Goal: Task Accomplishment & Management: Manage account settings

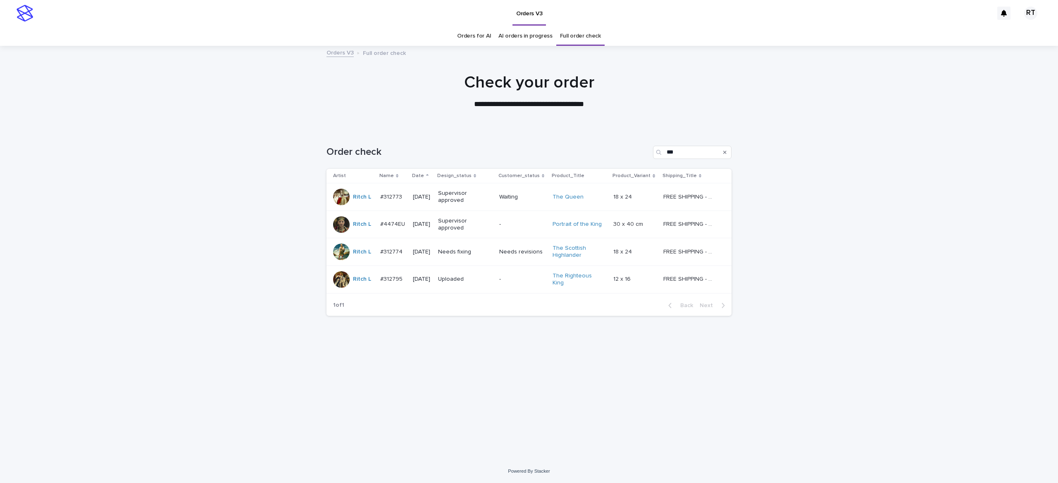
click at [496, 259] on td "Needs fixing" at bounding box center [465, 252] width 61 height 28
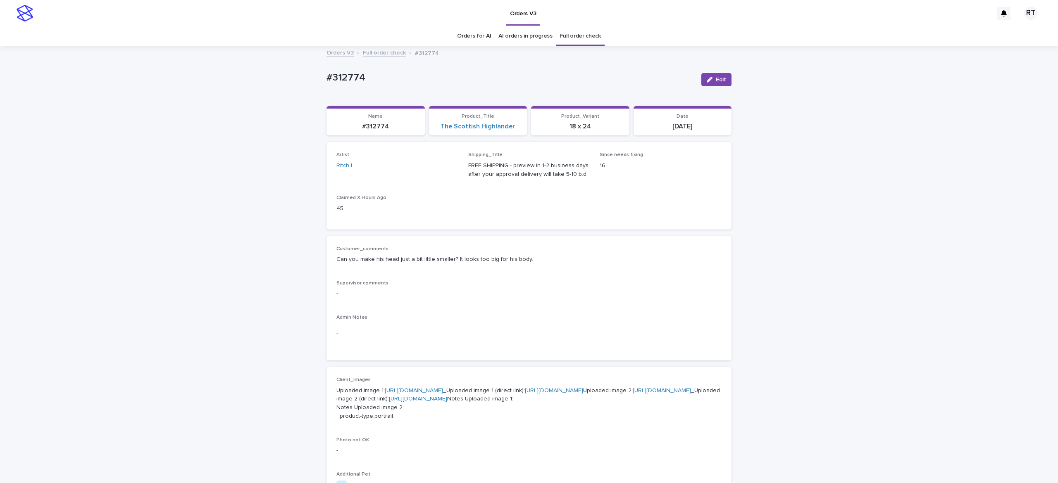
click at [569, 39] on link "Full order check" at bounding box center [580, 35] width 41 height 19
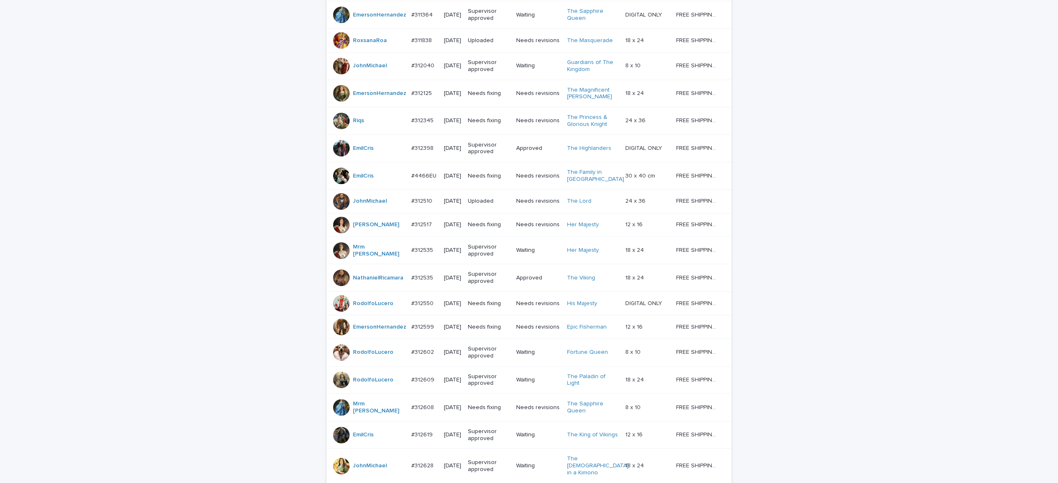
scroll to position [623, 0]
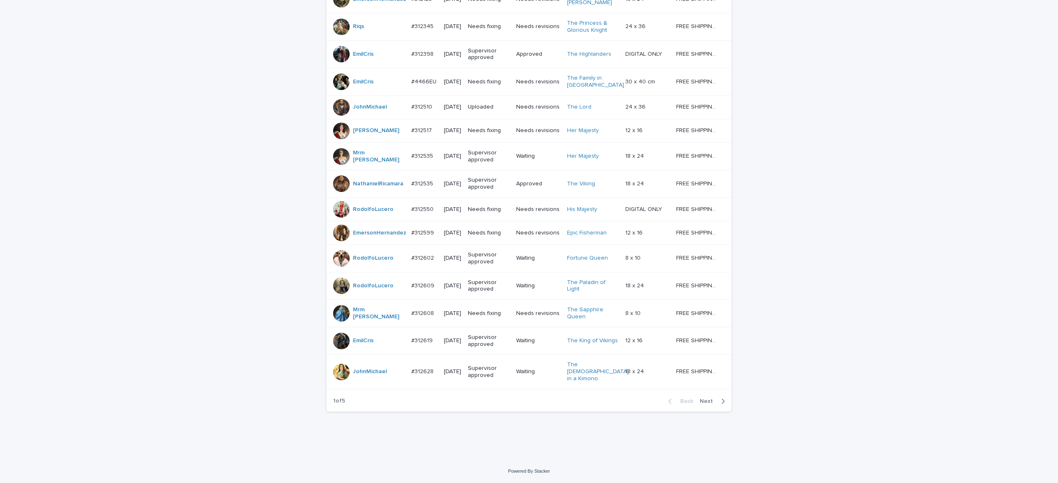
click at [706, 402] on span "Next" at bounding box center [708, 402] width 18 height 6
click at [706, 404] on span "Next" at bounding box center [708, 402] width 18 height 6
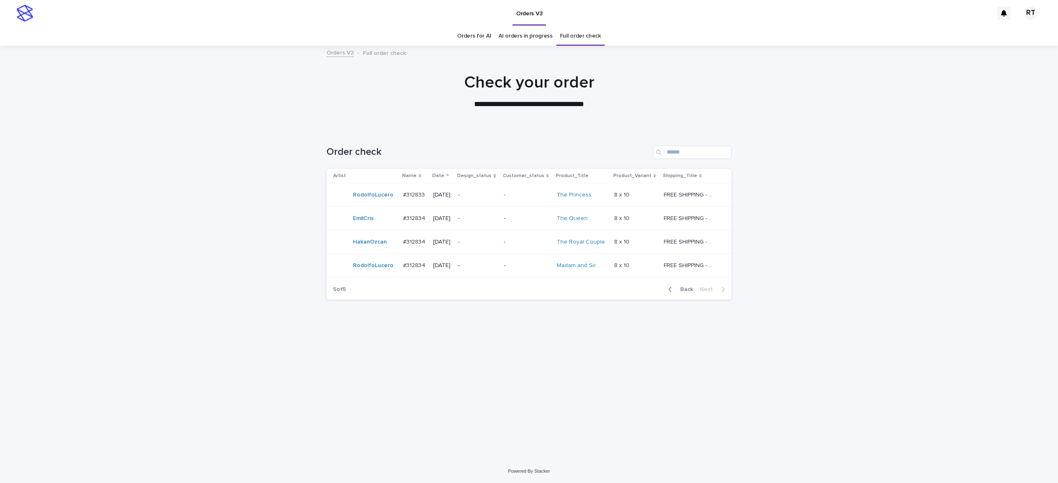
click at [688, 292] on span "Back" at bounding box center [684, 290] width 18 height 6
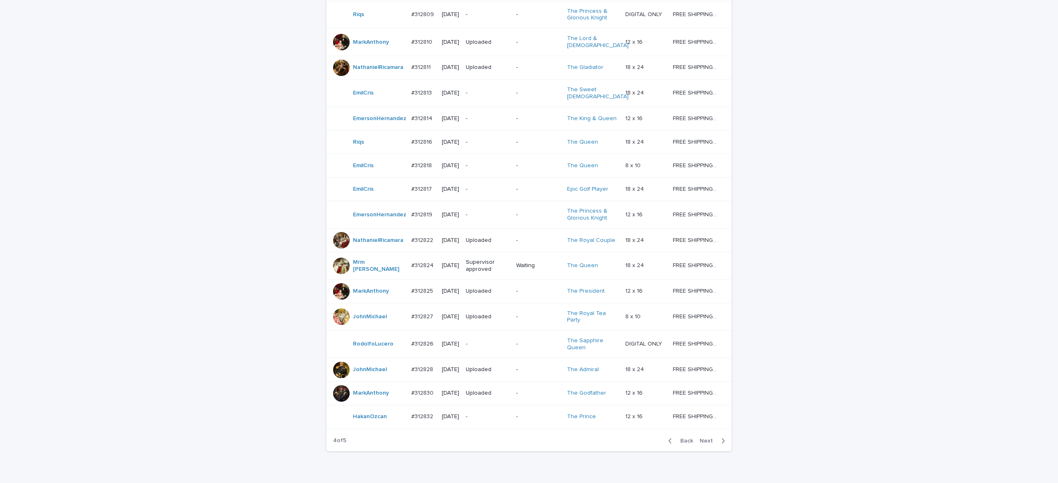
scroll to position [574, 0]
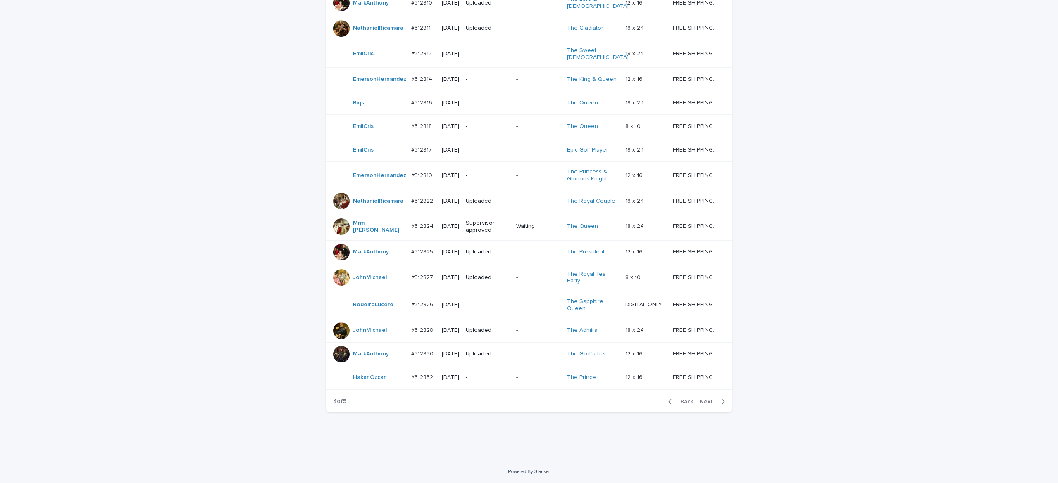
drag, startPoint x: 701, startPoint y: 452, endPoint x: 711, endPoint y: 454, distance: 10.1
click at [701, 405] on span "Next" at bounding box center [708, 402] width 18 height 6
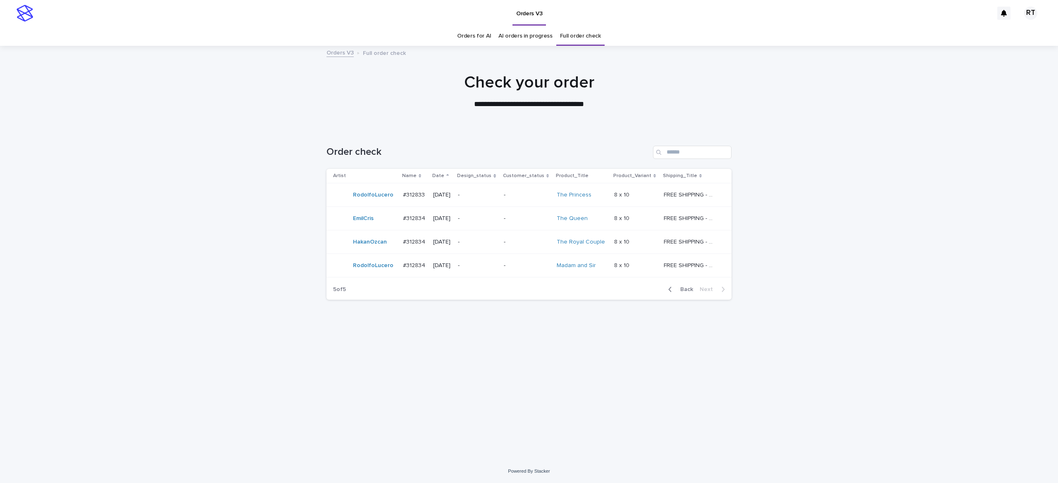
click at [478, 40] on link "Orders for AI" at bounding box center [474, 35] width 34 height 19
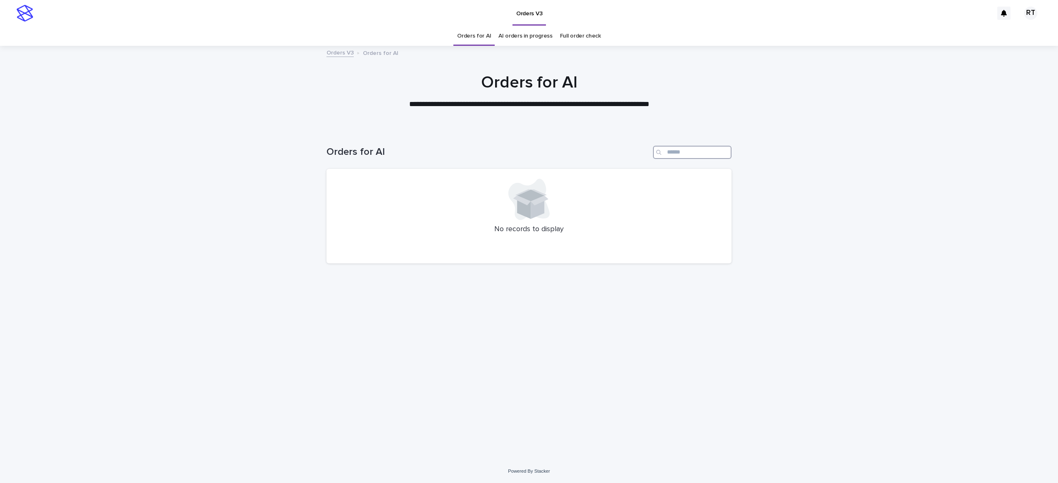
click at [675, 154] on input "Search" at bounding box center [692, 152] width 78 height 13
paste input "*****"
type input "*****"
drag, startPoint x: 674, startPoint y: 154, endPoint x: 618, endPoint y: 145, distance: 56.9
click at [624, 148] on div "Orders for AI *****" at bounding box center [528, 152] width 405 height 13
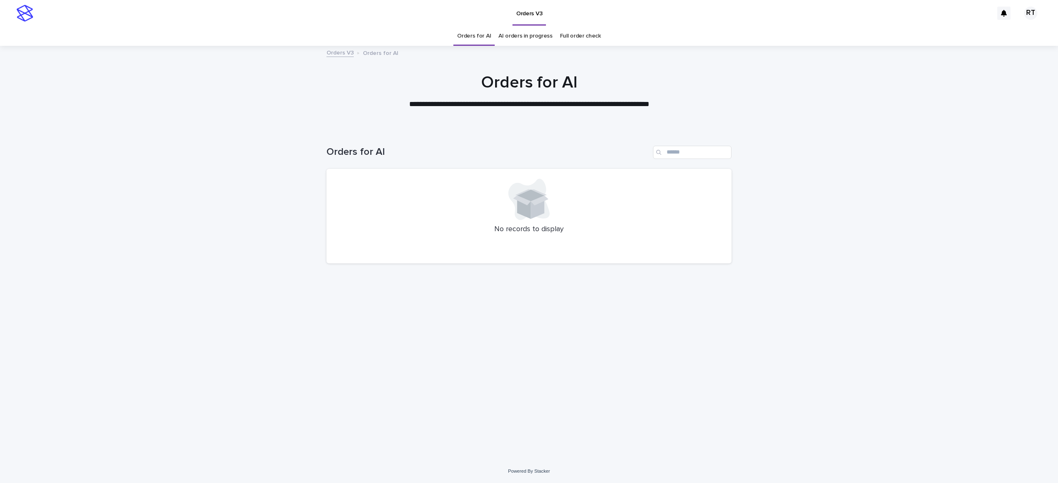
click at [578, 35] on link "Full order check" at bounding box center [580, 35] width 41 height 19
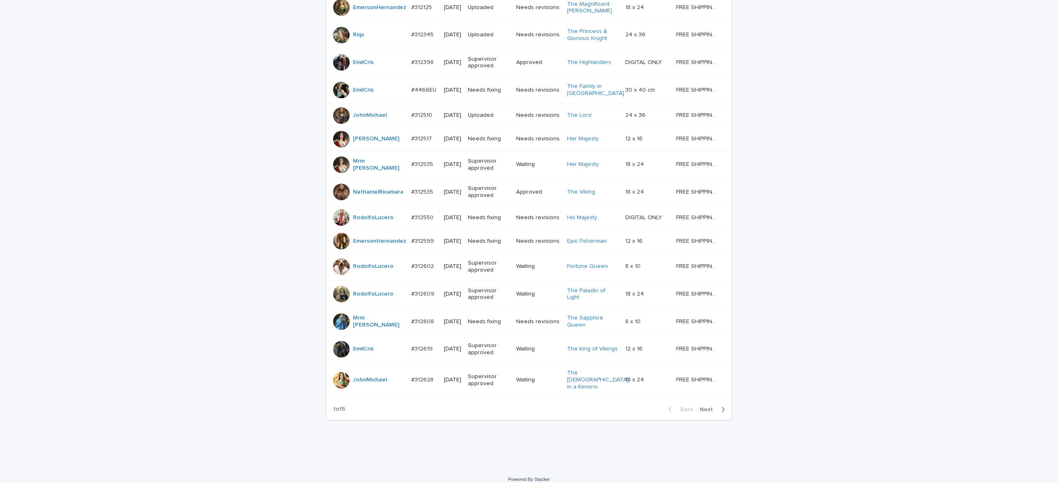
scroll to position [623, 0]
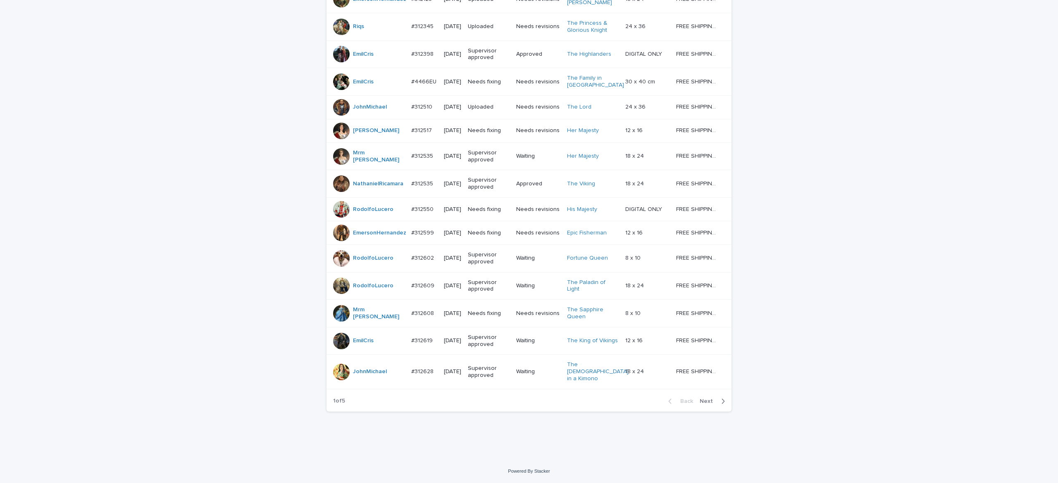
click at [701, 400] on span "Next" at bounding box center [708, 402] width 18 height 6
click at [699, 399] on span "Next" at bounding box center [708, 402] width 18 height 6
click at [701, 398] on div "Back Next" at bounding box center [696, 401] width 70 height 21
click at [699, 398] on div "Back Next" at bounding box center [696, 401] width 70 height 21
click at [696, 397] on div "Back Next" at bounding box center [696, 401] width 70 height 21
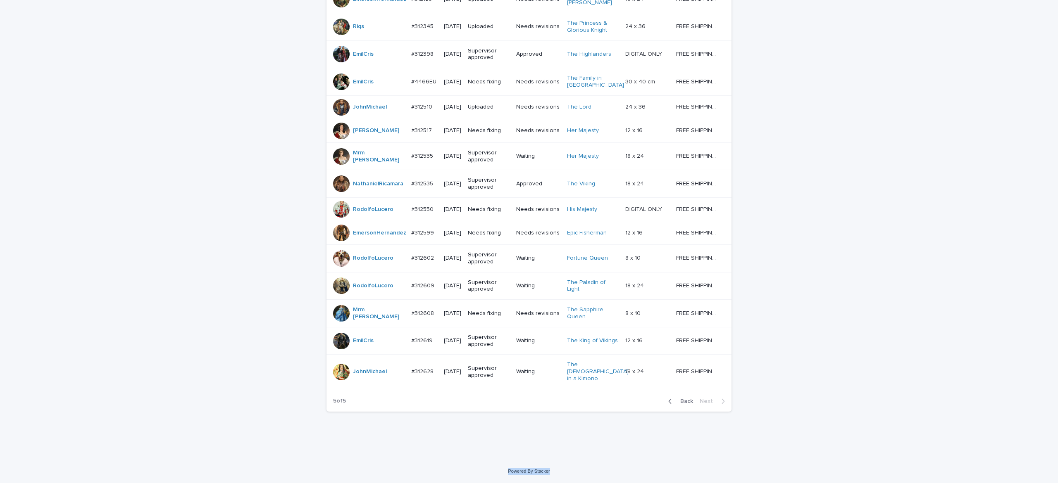
click at [696, 398] on div "Back Next" at bounding box center [696, 401] width 70 height 21
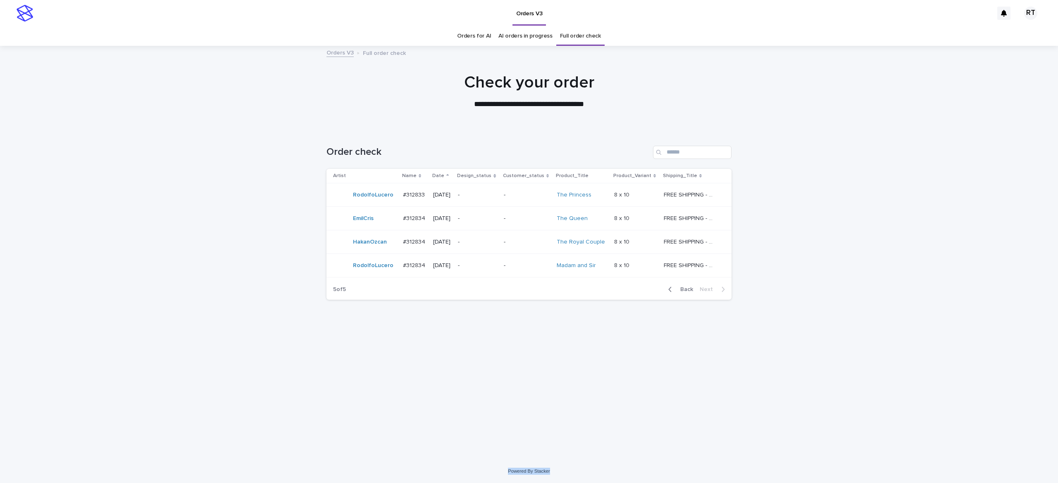
click at [475, 32] on link "Orders for AI" at bounding box center [474, 35] width 34 height 19
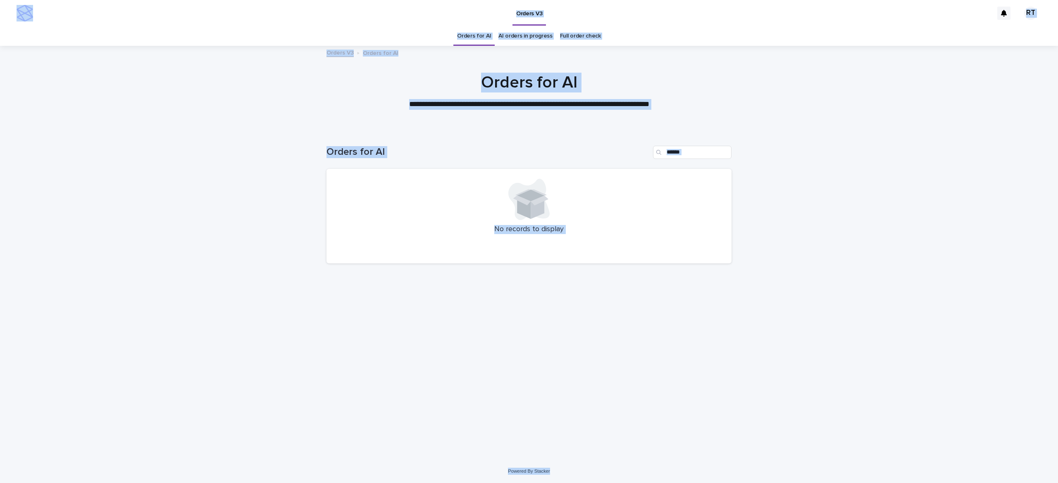
click at [473, 34] on link "Orders for AI" at bounding box center [474, 35] width 34 height 19
click at [182, 121] on div at bounding box center [529, 87] width 1058 height 83
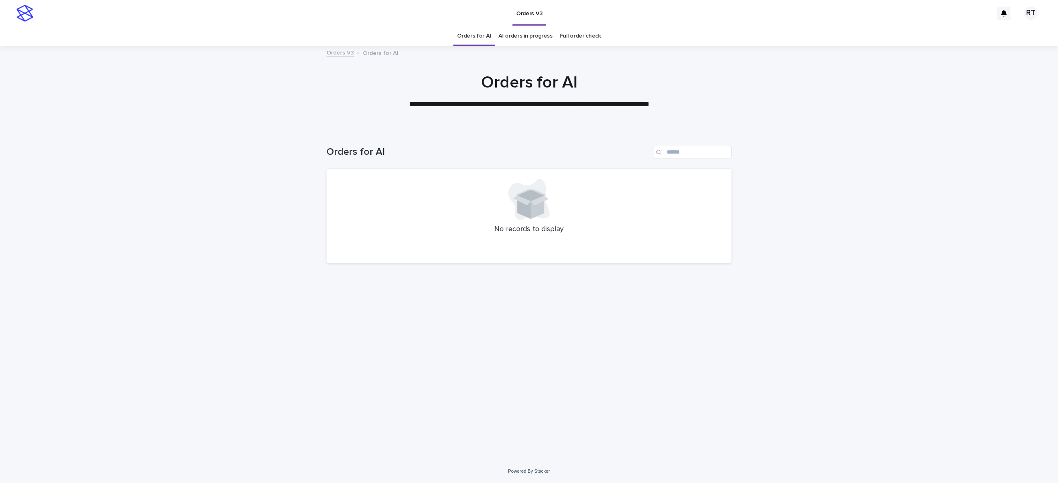
click at [183, 122] on div at bounding box center [529, 87] width 1058 height 83
click at [183, 123] on div at bounding box center [529, 87] width 1058 height 83
click at [673, 149] on input "Search" at bounding box center [692, 152] width 78 height 13
type input "*****"
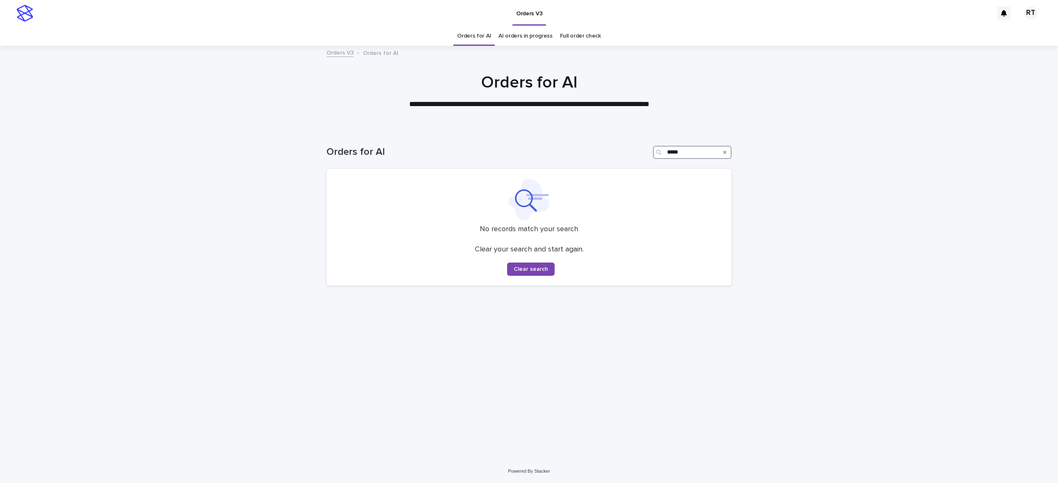
drag, startPoint x: 689, startPoint y: 155, endPoint x: 611, endPoint y: 150, distance: 79.1
click at [620, 158] on div "Orders for AI *****" at bounding box center [528, 152] width 405 height 13
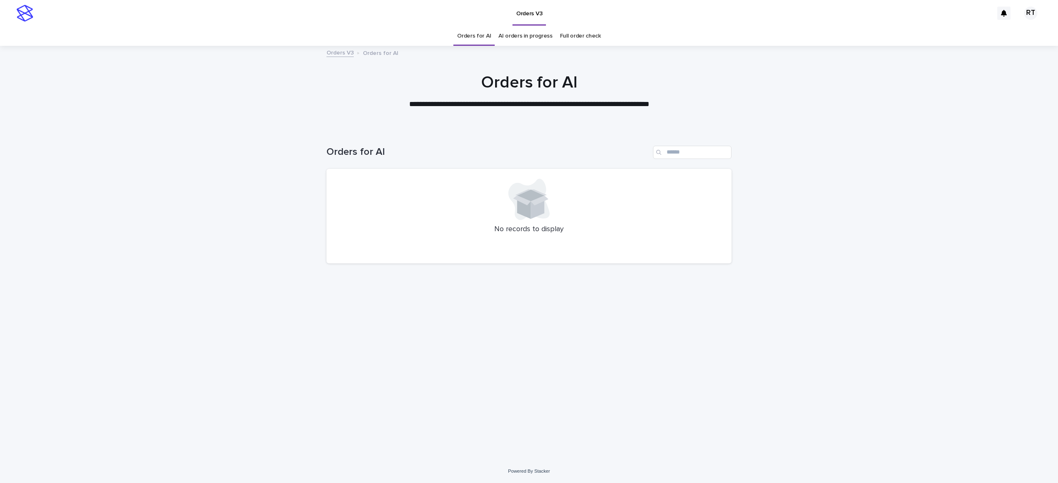
click at [575, 37] on link "Full order check" at bounding box center [580, 35] width 41 height 19
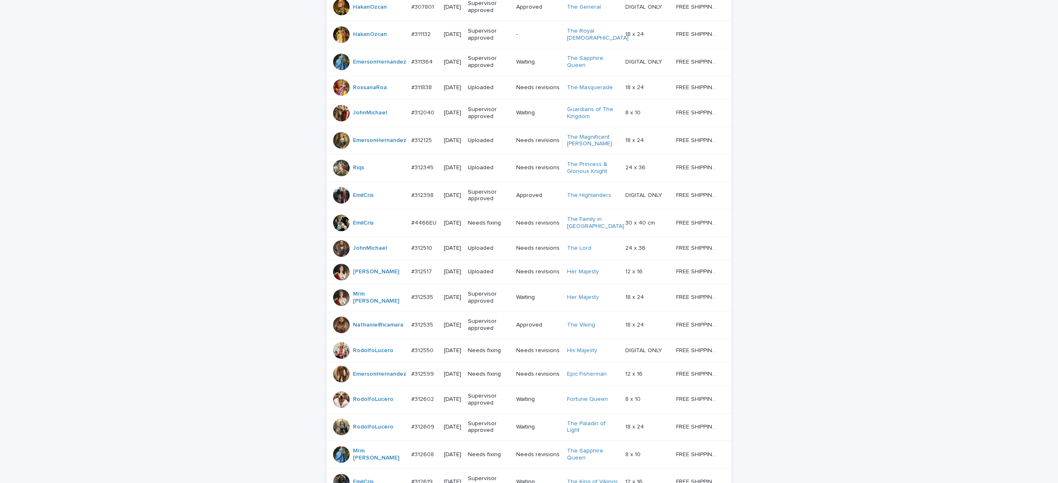
scroll to position [614, 0]
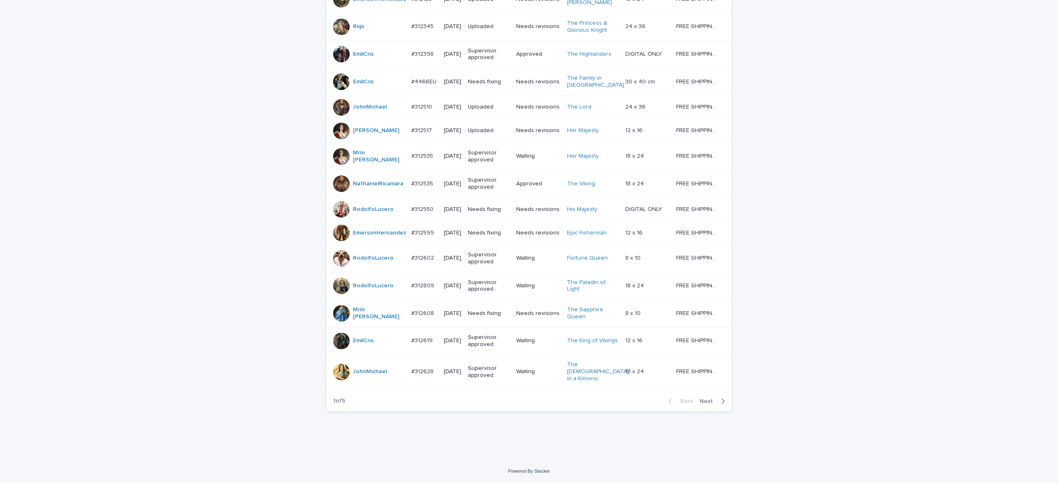
click at [701, 404] on span "Next" at bounding box center [708, 402] width 18 height 6
click at [699, 404] on span "Next" at bounding box center [708, 402] width 18 height 6
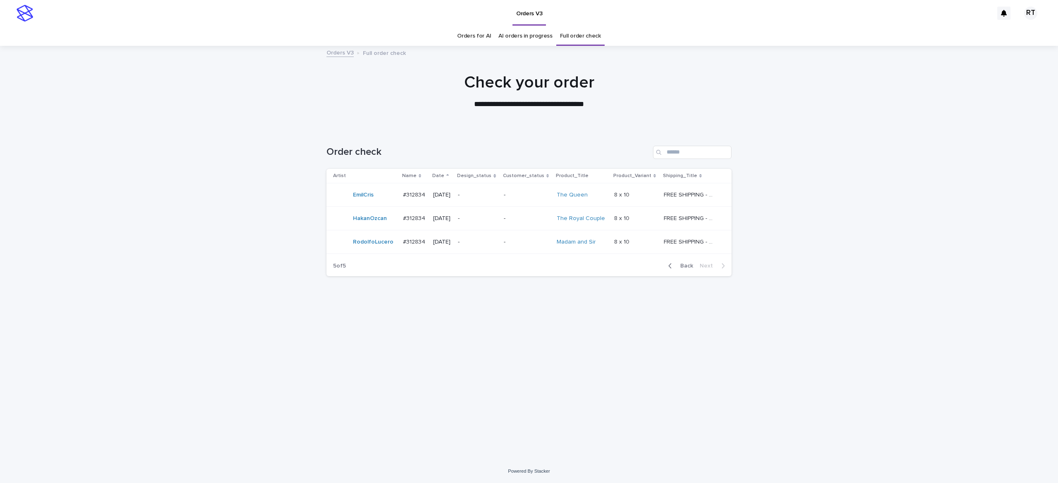
click at [474, 33] on link "Orders for AI" at bounding box center [474, 35] width 34 height 19
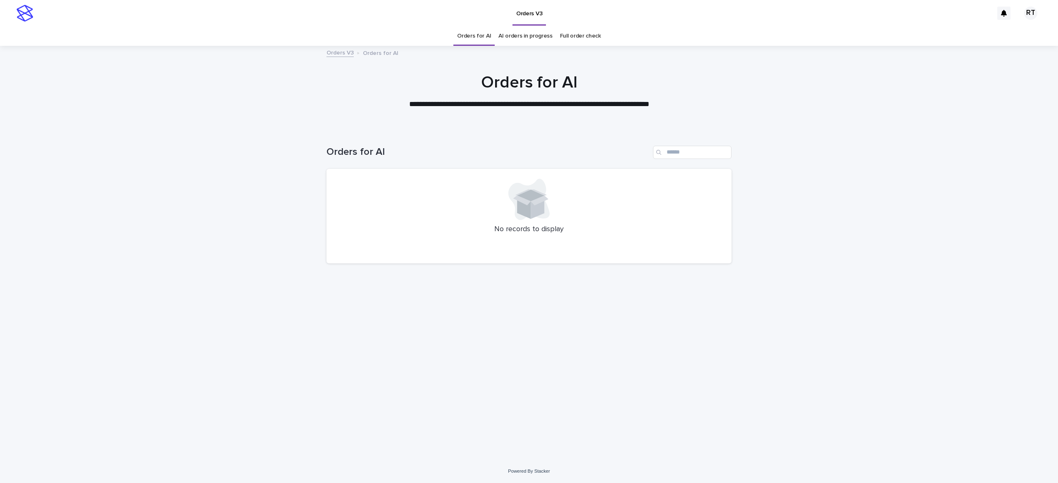
click at [573, 36] on link "Full order check" at bounding box center [580, 35] width 41 height 19
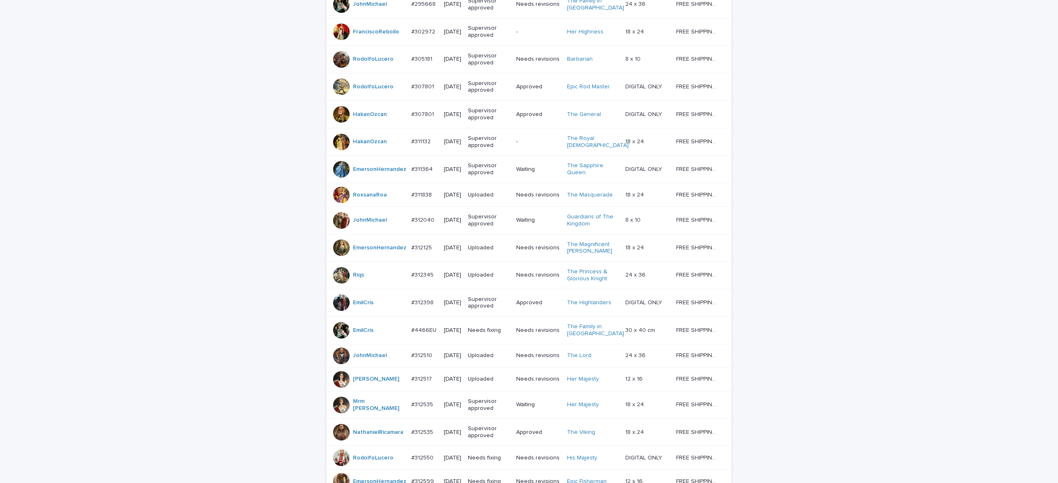
scroll to position [623, 0]
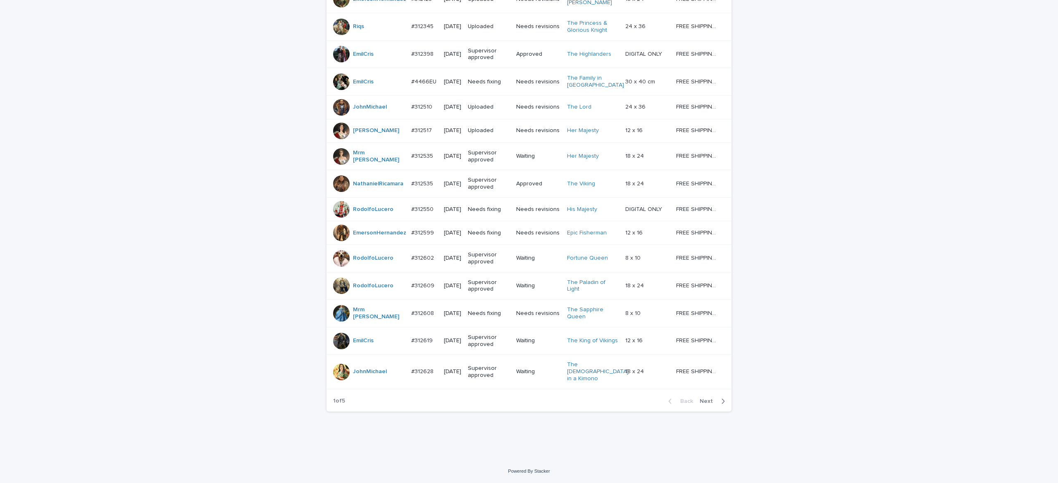
click at [699, 403] on span "Next" at bounding box center [708, 402] width 18 height 6
click at [698, 404] on button "Next" at bounding box center [713, 401] width 35 height 7
click at [699, 404] on span "Next" at bounding box center [708, 402] width 18 height 6
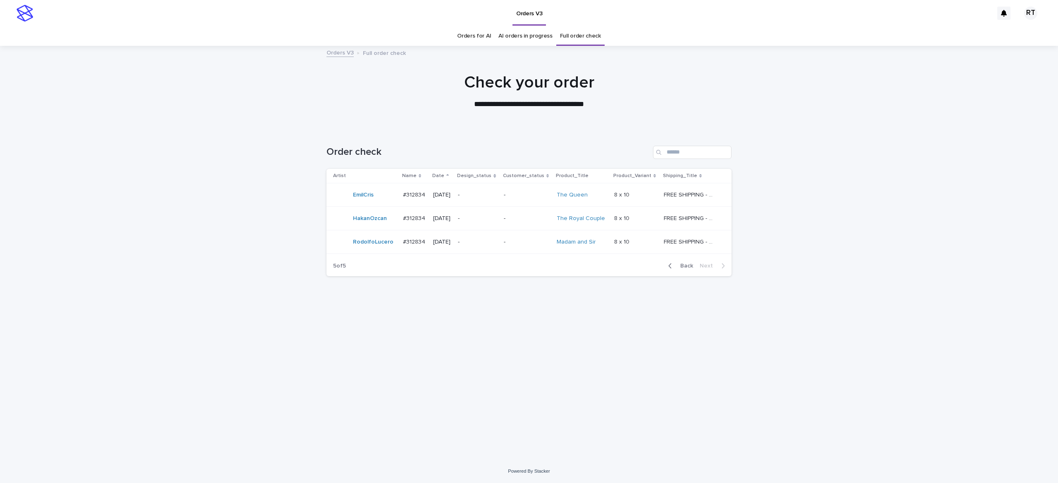
click at [476, 36] on link "Orders for AI" at bounding box center [474, 35] width 34 height 19
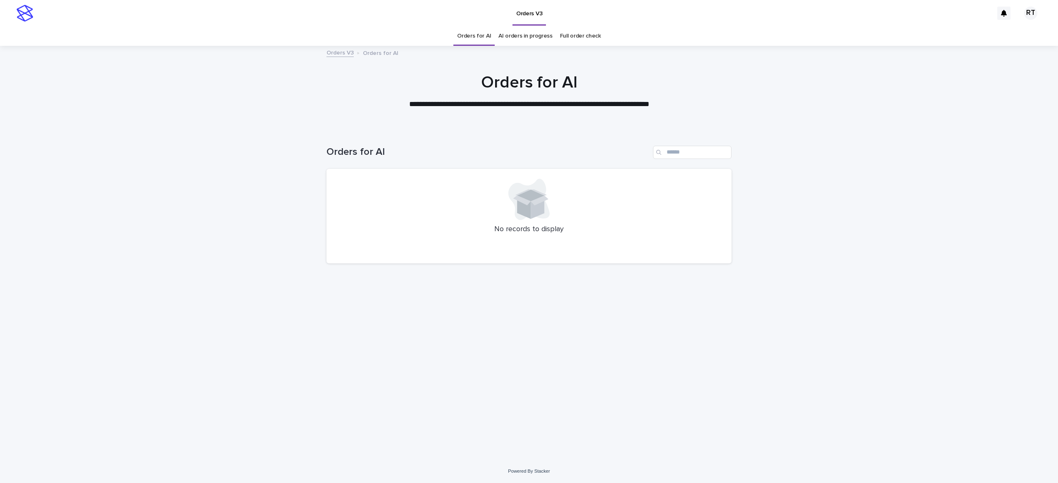
click at [582, 37] on link "Full order check" at bounding box center [580, 35] width 41 height 19
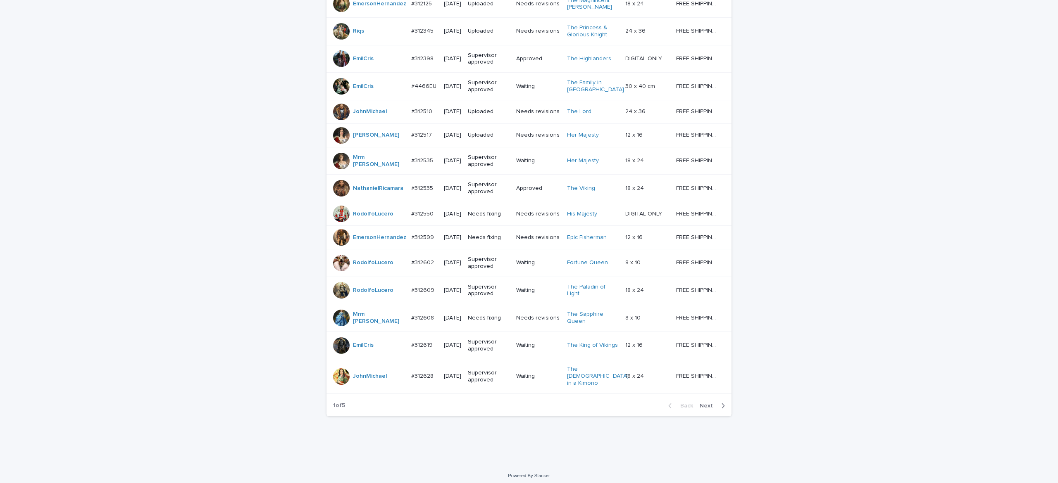
scroll to position [623, 0]
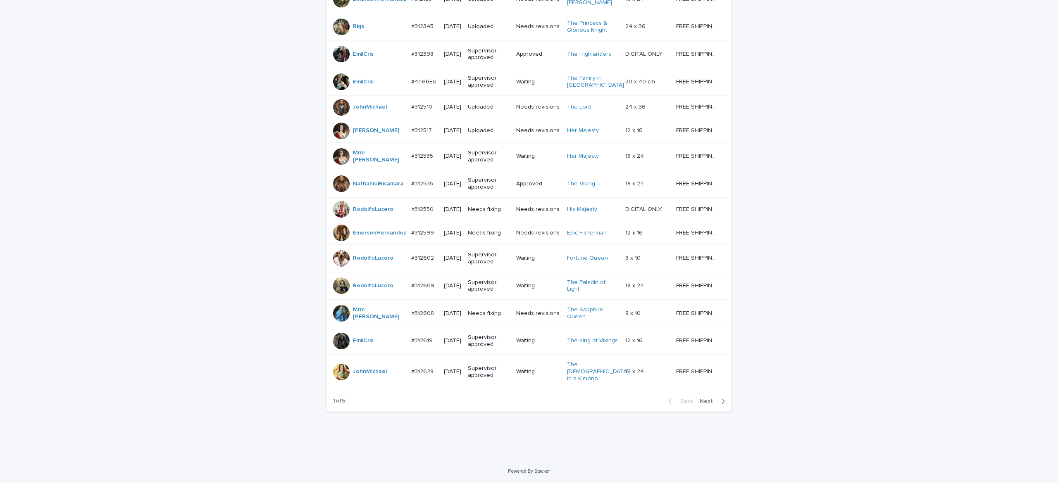
click at [699, 399] on span "Next" at bounding box center [708, 402] width 18 height 6
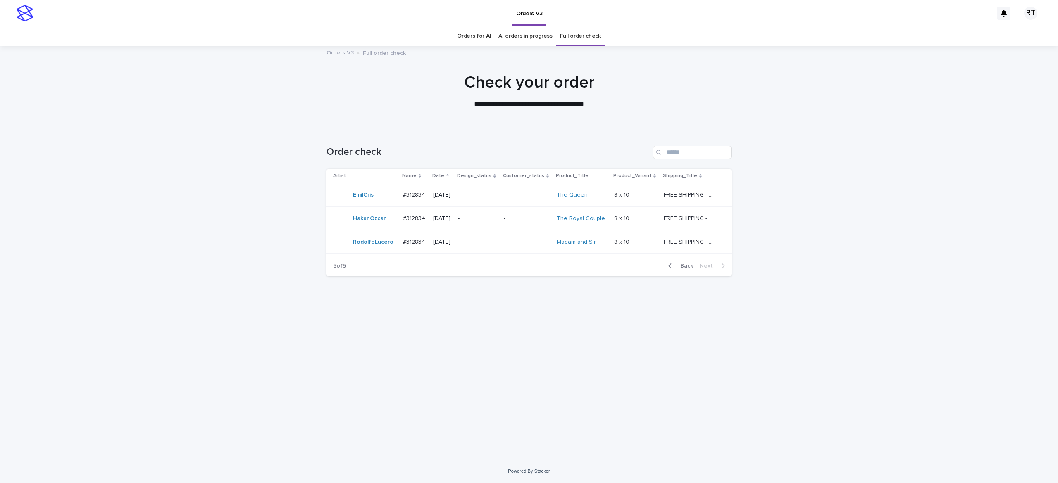
click at [477, 36] on link "Orders for AI" at bounding box center [474, 35] width 34 height 19
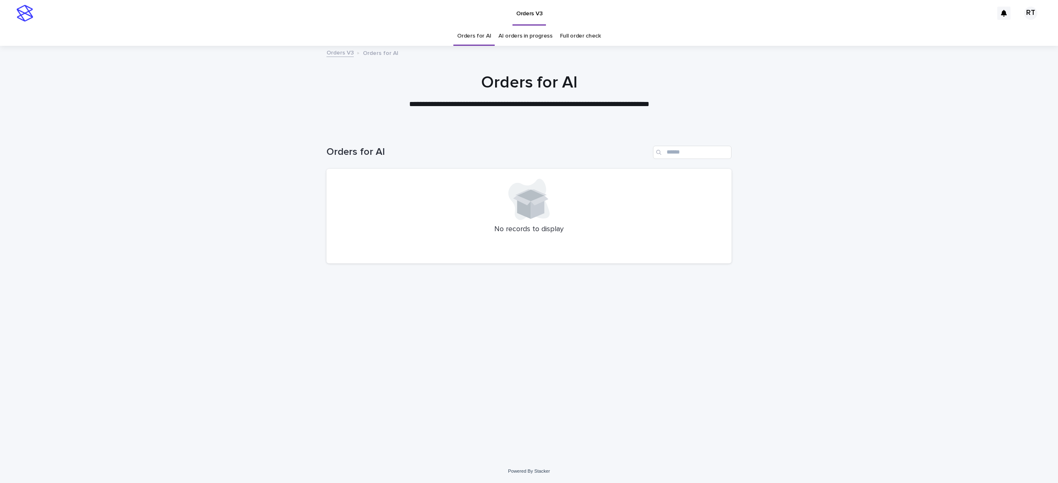
click at [577, 36] on link "Full order check" at bounding box center [580, 35] width 41 height 19
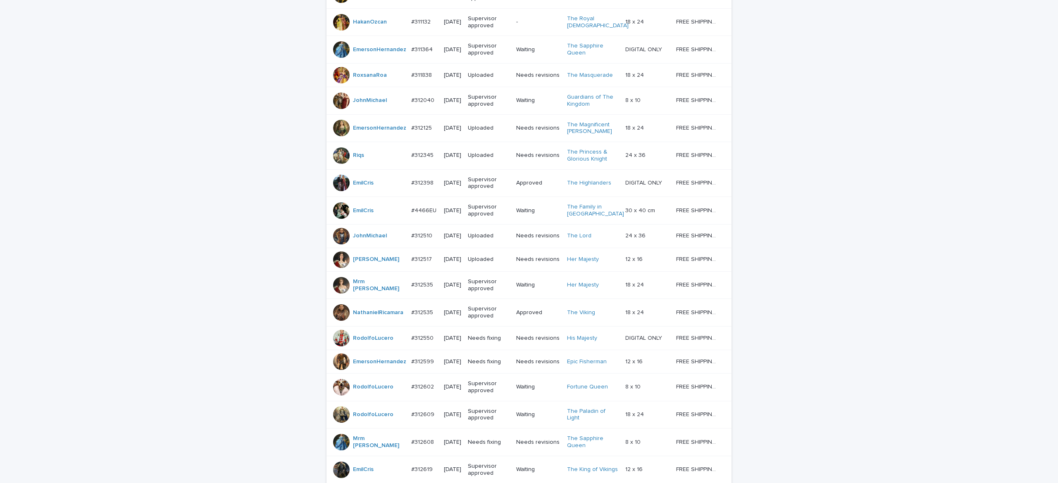
scroll to position [623, 0]
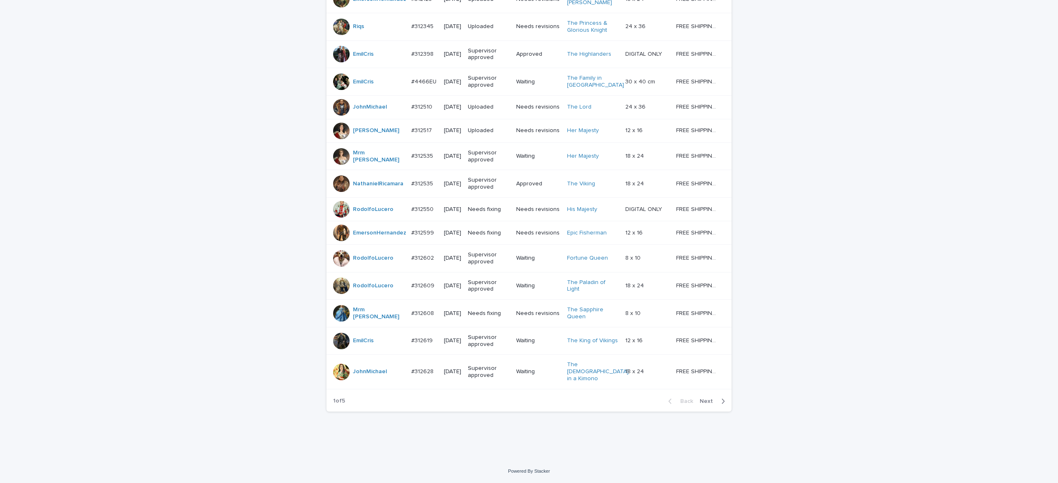
click at [700, 397] on div "Back Next" at bounding box center [696, 401] width 70 height 21
click at [699, 398] on div "Back Next" at bounding box center [696, 401] width 70 height 21
click at [699, 399] on span "Next" at bounding box center [708, 402] width 18 height 6
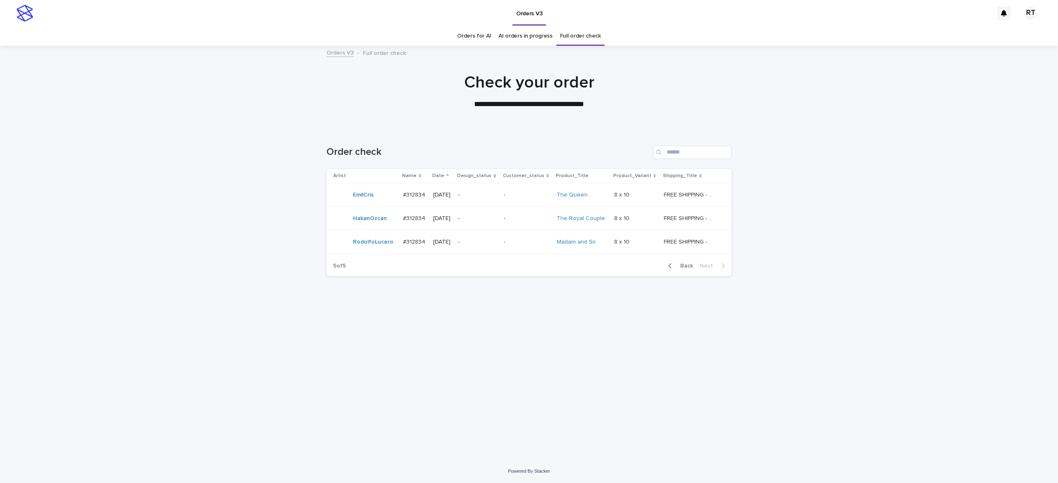
drag, startPoint x: 699, startPoint y: 399, endPoint x: 696, endPoint y: 403, distance: 4.7
click at [696, 403] on div "Loading... Saving… Loading... Saving… Order check Artist Name Date Design_statu…" at bounding box center [528, 284] width 413 height 310
click at [473, 36] on link "Orders for AI" at bounding box center [474, 35] width 34 height 19
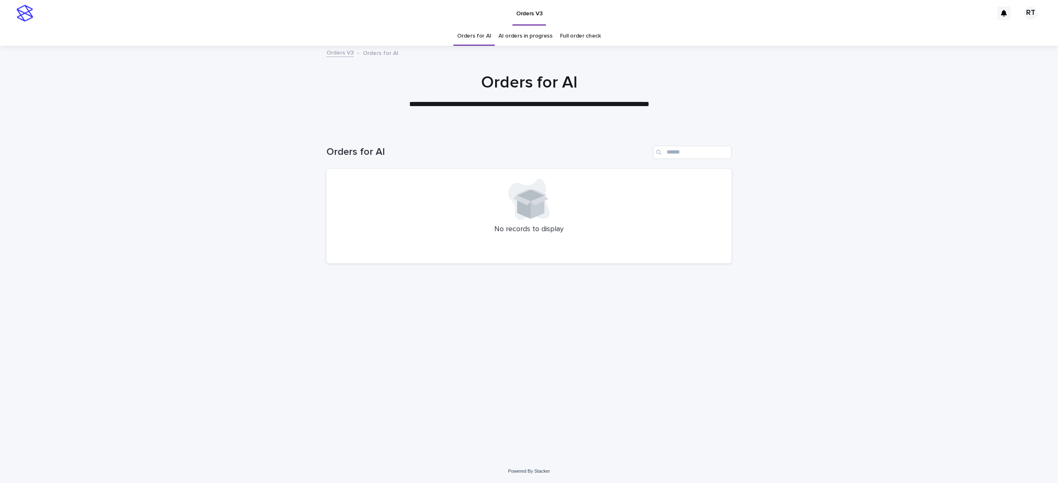
click at [584, 35] on link "Full order check" at bounding box center [580, 35] width 41 height 19
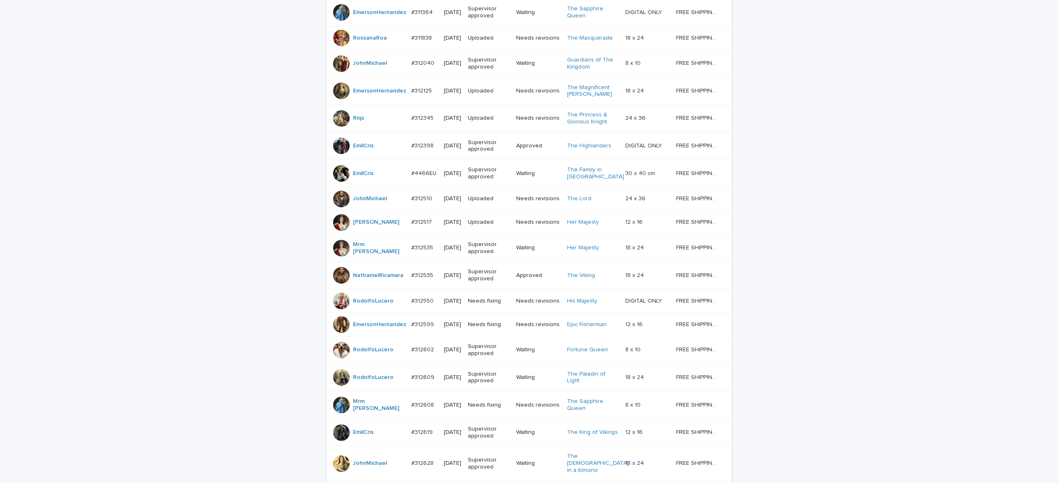
scroll to position [623, 0]
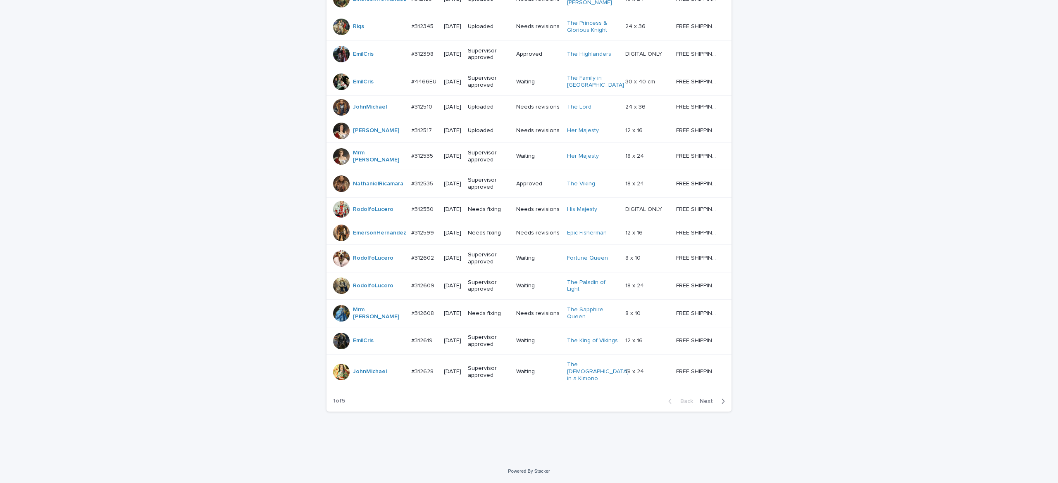
click at [701, 402] on span "Next" at bounding box center [708, 402] width 18 height 6
click at [701, 401] on span "Next" at bounding box center [708, 402] width 18 height 6
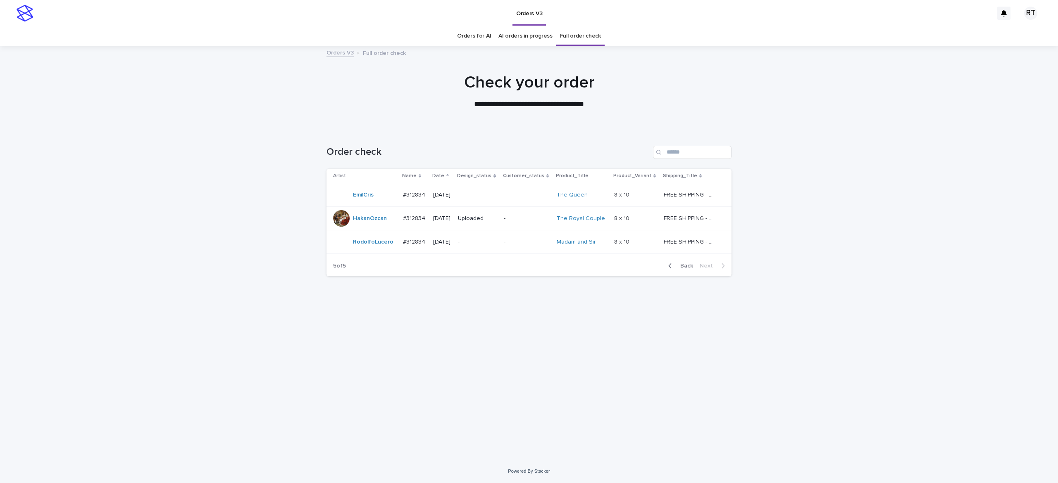
click at [481, 37] on link "Orders for AI" at bounding box center [474, 35] width 34 height 19
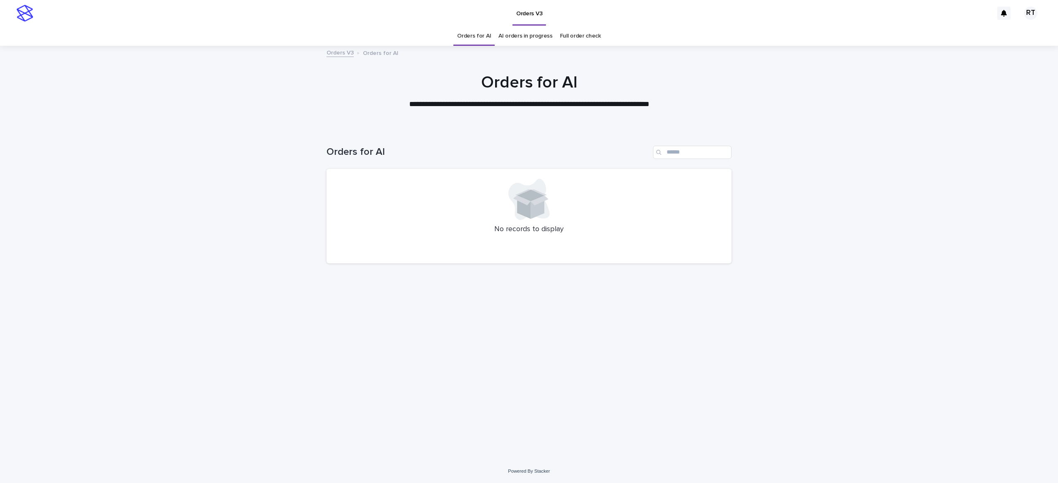
click at [576, 33] on link "Full order check" at bounding box center [580, 35] width 41 height 19
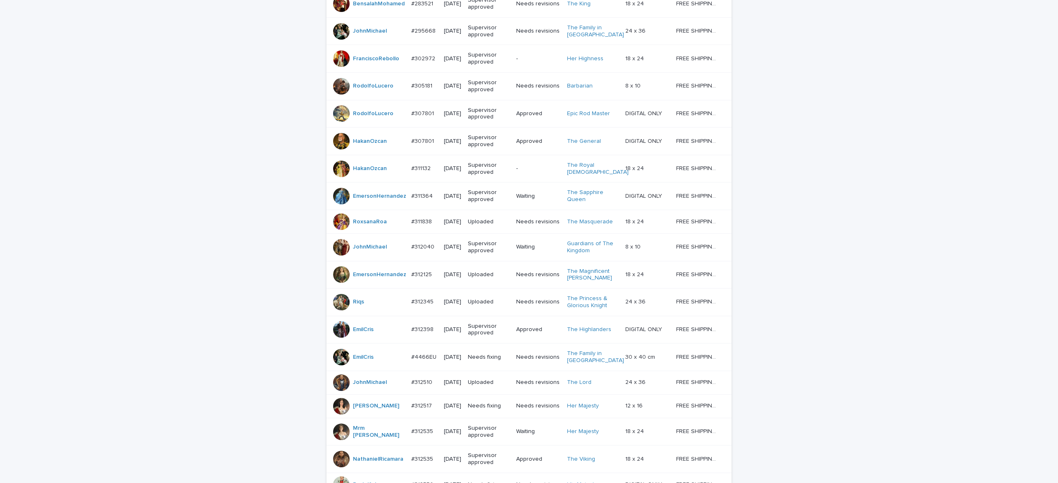
scroll to position [623, 0]
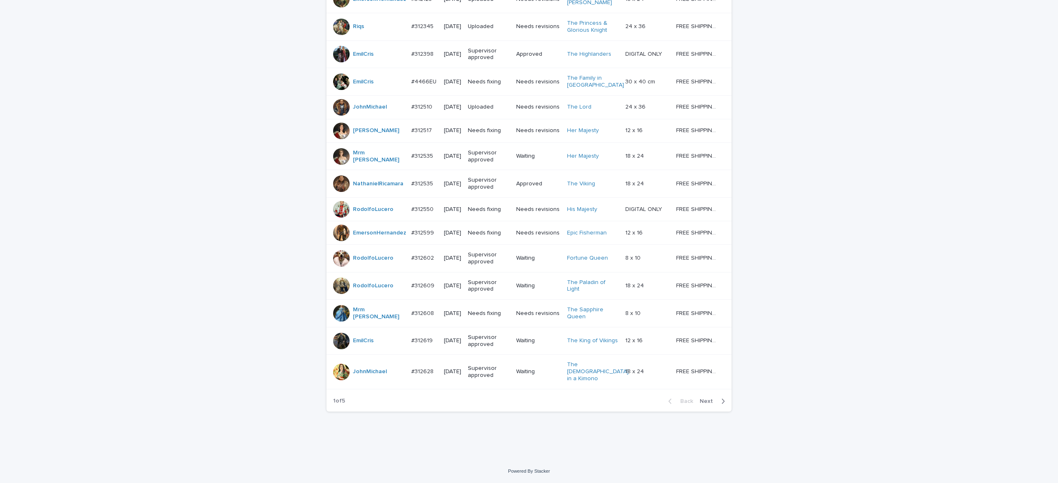
click at [699, 403] on span "Next" at bounding box center [708, 402] width 18 height 6
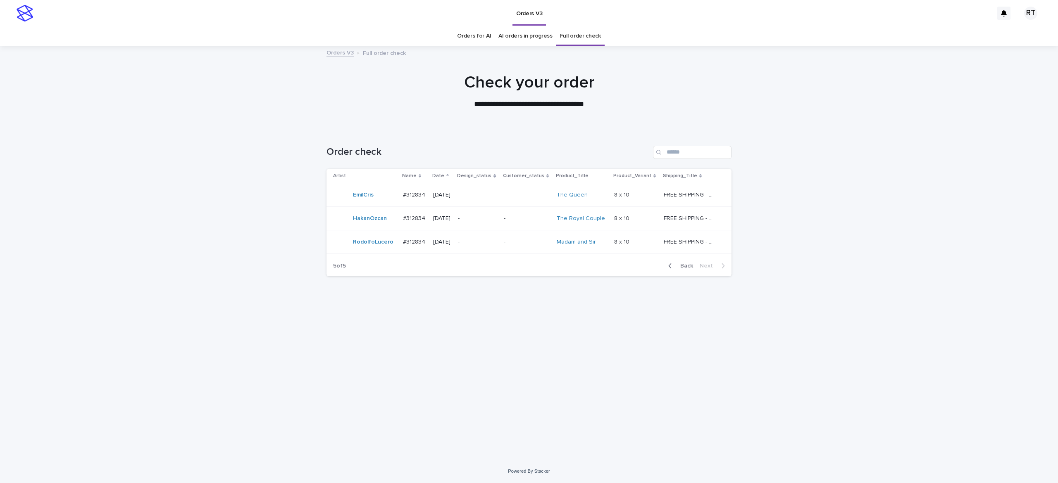
click at [480, 40] on link "Orders for AI" at bounding box center [474, 35] width 34 height 19
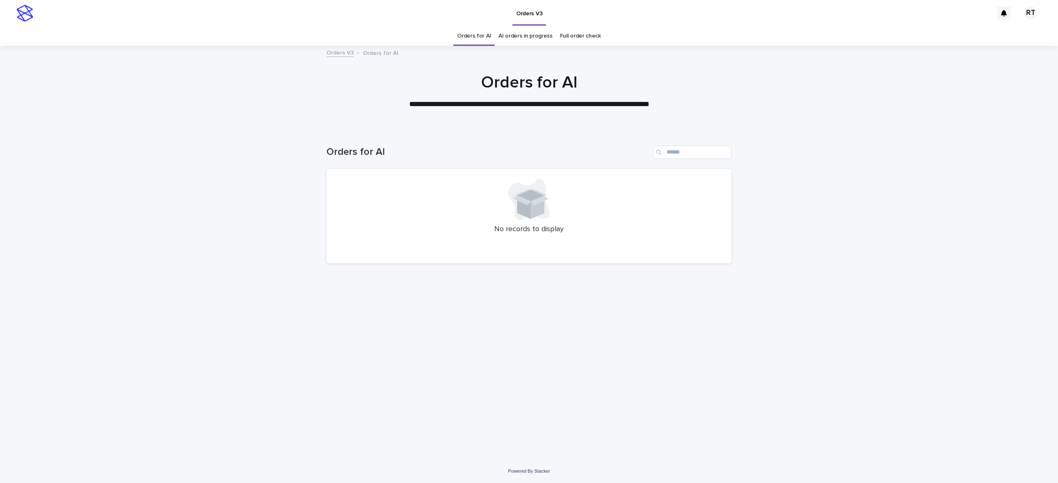
click at [582, 37] on link "Full order check" at bounding box center [580, 35] width 41 height 19
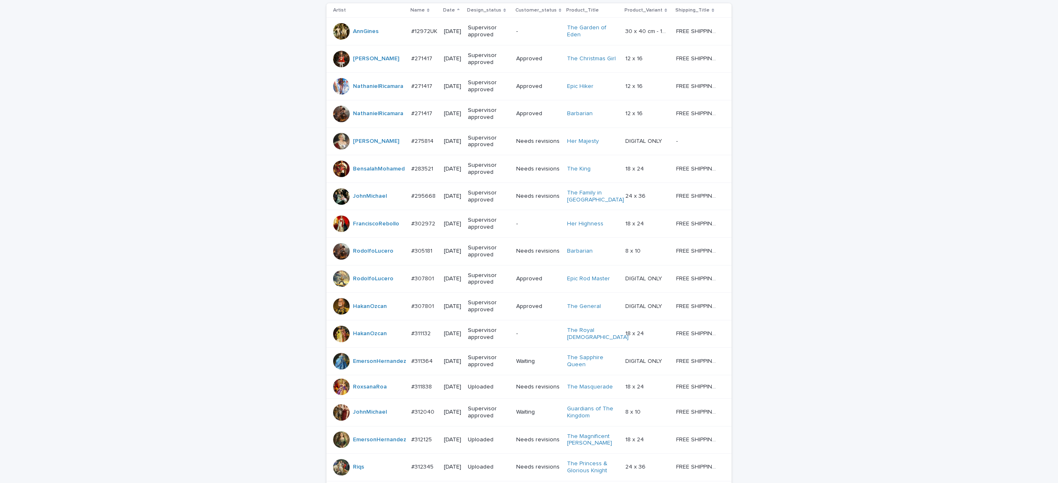
scroll to position [623, 0]
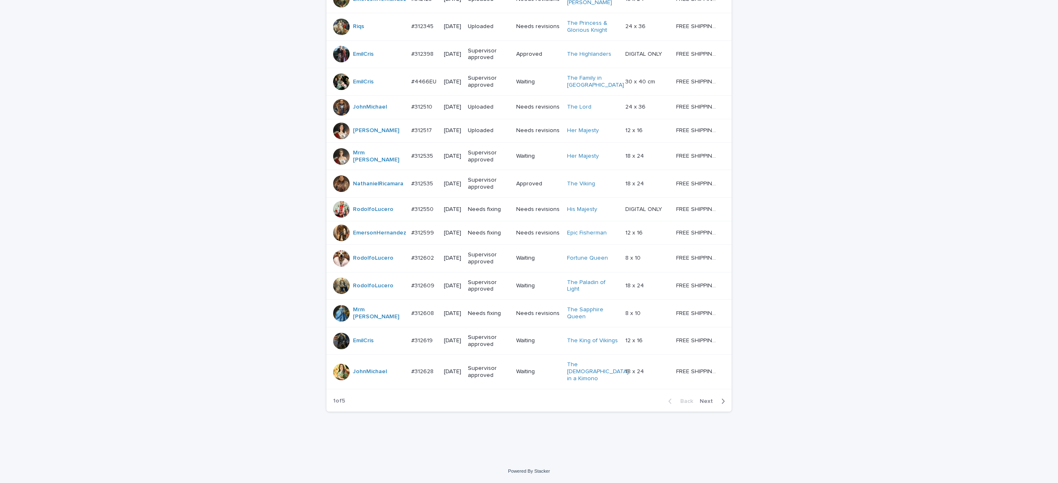
click at [699, 399] on span "Next" at bounding box center [708, 402] width 18 height 6
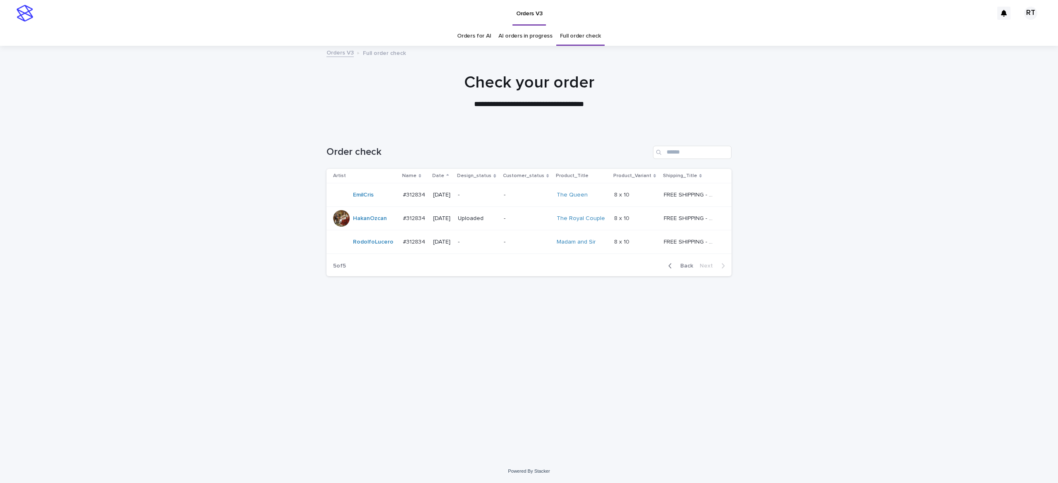
click at [478, 37] on link "Orders for AI" at bounding box center [474, 35] width 34 height 19
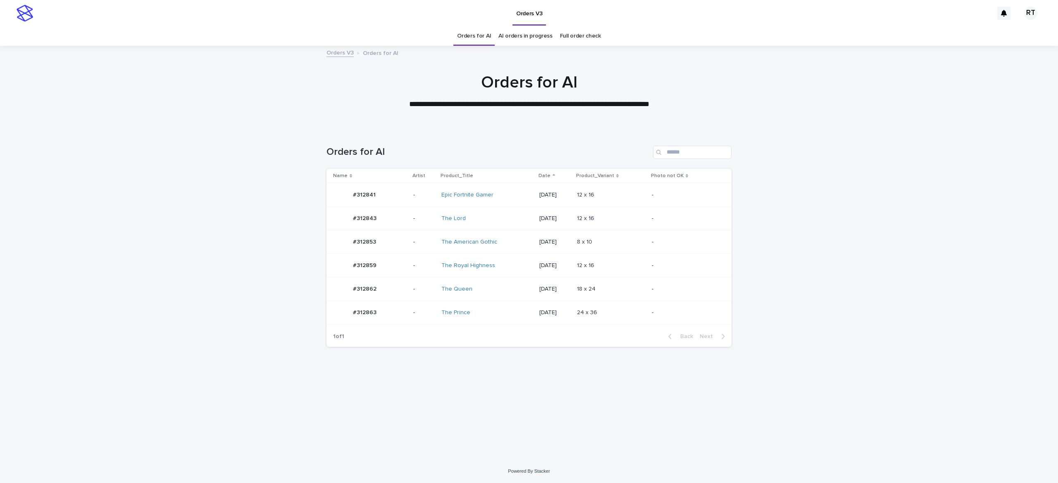
click at [505, 240] on div "The American Gothic" at bounding box center [475, 242] width 69 height 7
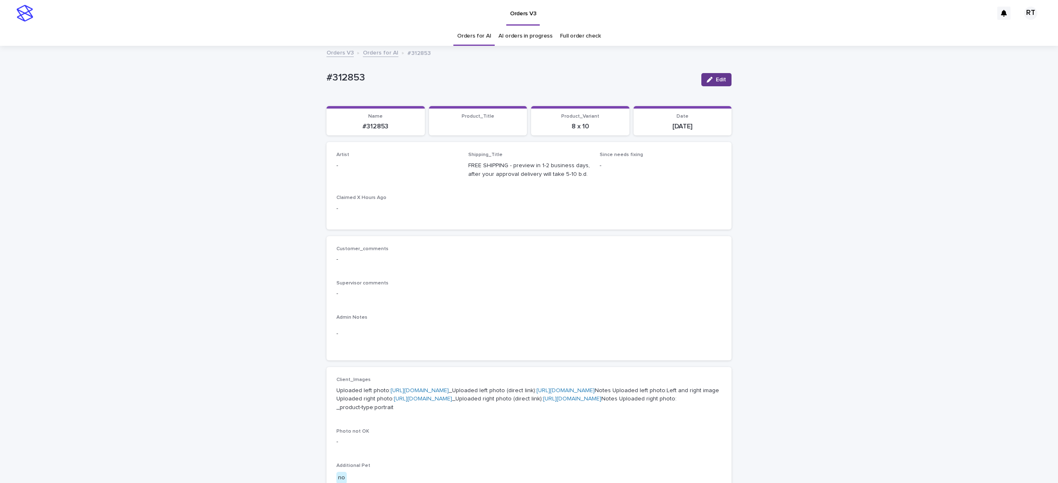
click at [711, 77] on button "Edit" at bounding box center [716, 79] width 30 height 13
click at [377, 169] on div "Select..." at bounding box center [384, 170] width 94 height 14
paste input "*****"
type input "*****"
drag, startPoint x: 395, startPoint y: 183, endPoint x: 463, endPoint y: 167, distance: 69.7
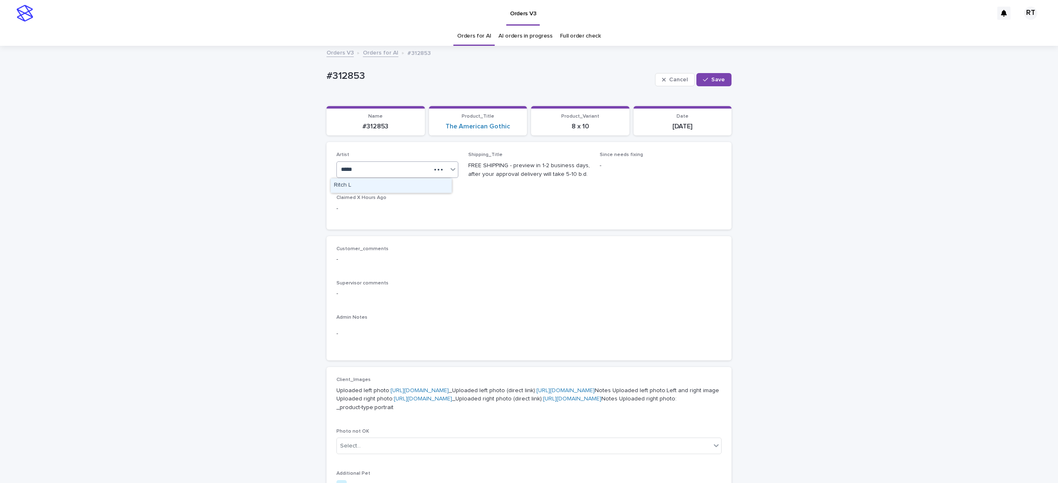
click at [395, 183] on div "Ritch L" at bounding box center [390, 185] width 121 height 14
drag, startPoint x: 701, startPoint y: 78, endPoint x: 723, endPoint y: 77, distance: 21.5
click at [703, 80] on div "button" at bounding box center [707, 80] width 8 height 6
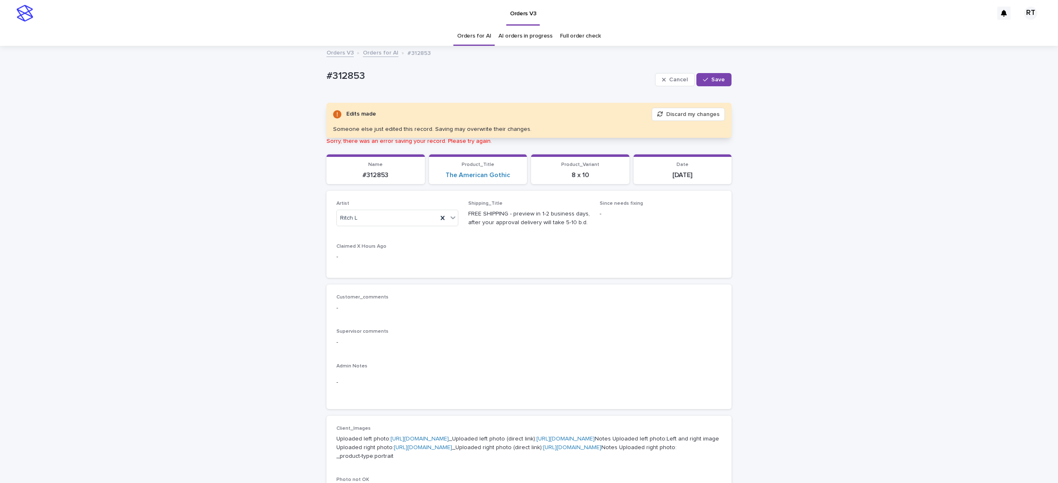
click at [703, 78] on icon "button" at bounding box center [705, 80] width 5 height 6
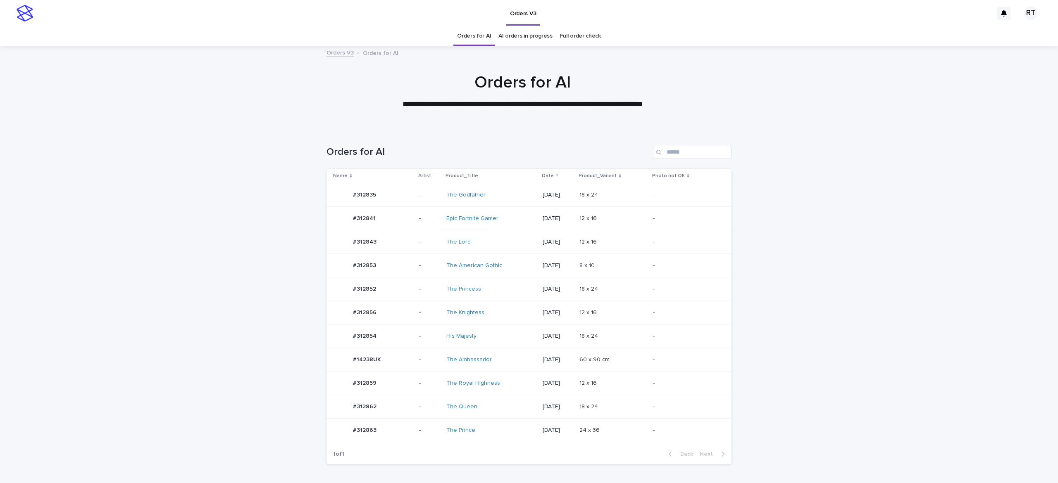
click at [495, 412] on div "The Queen" at bounding box center [491, 407] width 90 height 14
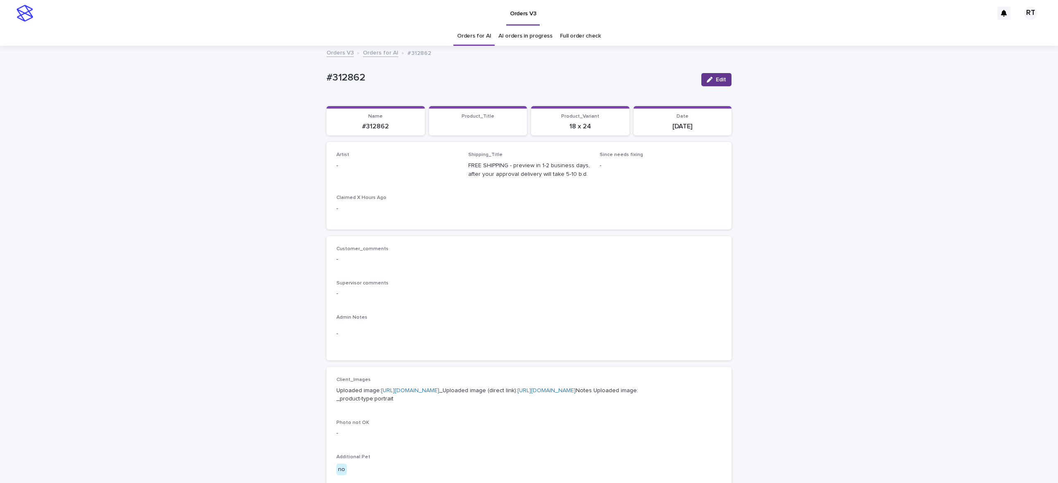
click at [711, 76] on button "Edit" at bounding box center [716, 79] width 30 height 13
click at [369, 172] on div "Select..." at bounding box center [384, 170] width 94 height 14
paste input "*****"
type input "*****"
click at [382, 183] on div "Ritch L" at bounding box center [390, 185] width 121 height 14
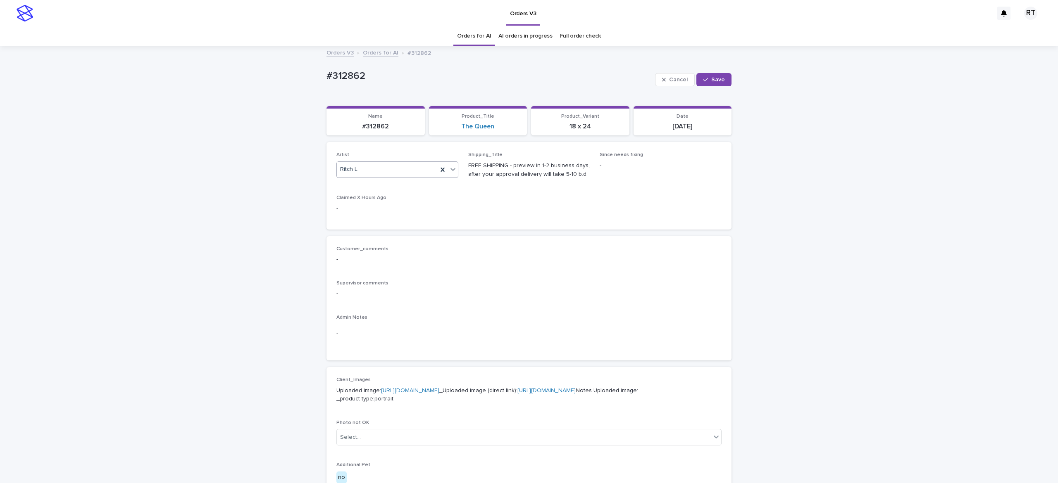
click at [711, 81] on span "Save" at bounding box center [718, 80] width 14 height 6
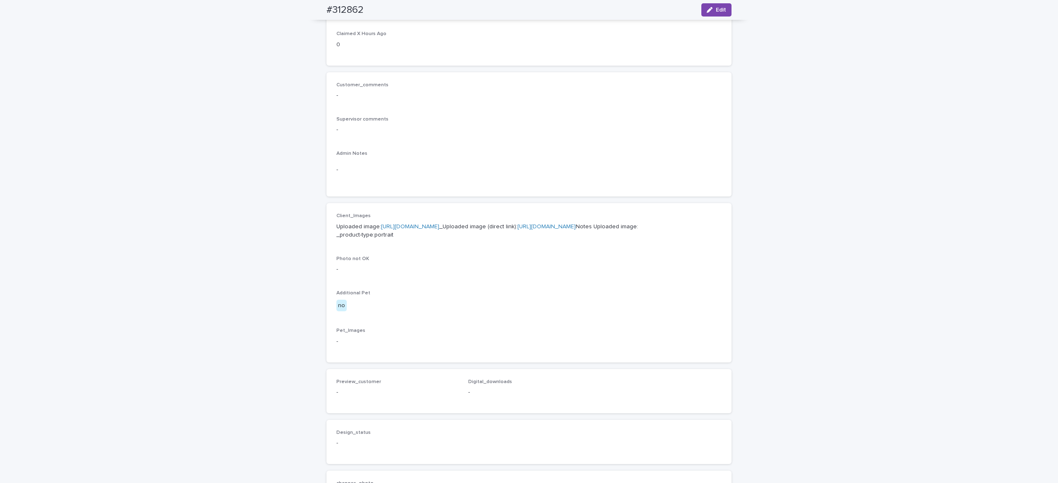
scroll to position [165, 0]
click at [381, 228] on link "https://cdn.shopify.com-uploadkit.app/s/files/1/0033/4807/0511/files/download.h…" at bounding box center [410, 226] width 58 height 6
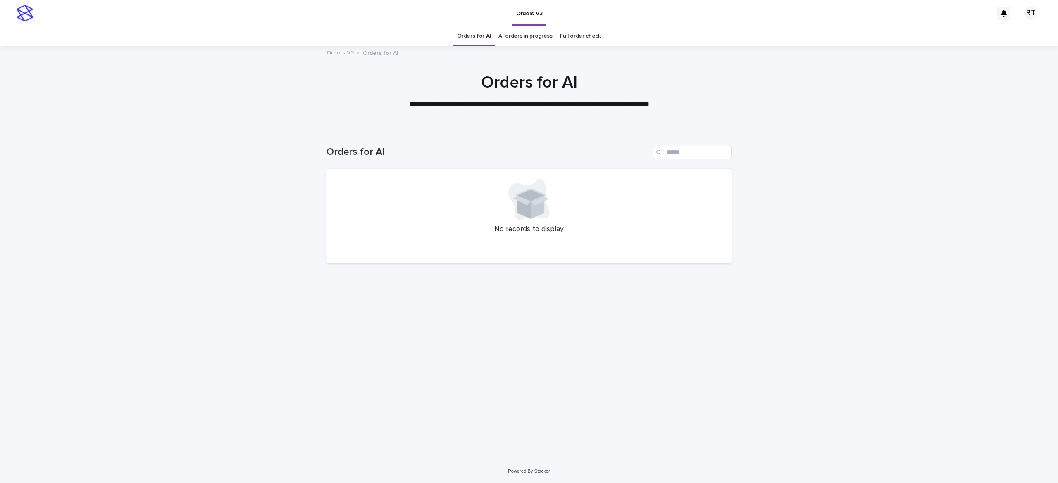
click at [569, 36] on link "Full order check" at bounding box center [580, 35] width 41 height 19
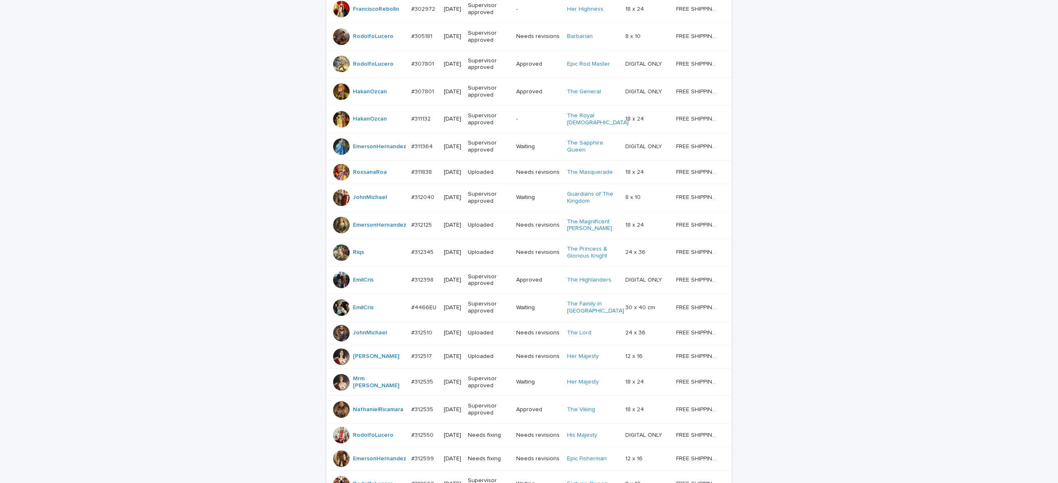
scroll to position [623, 0]
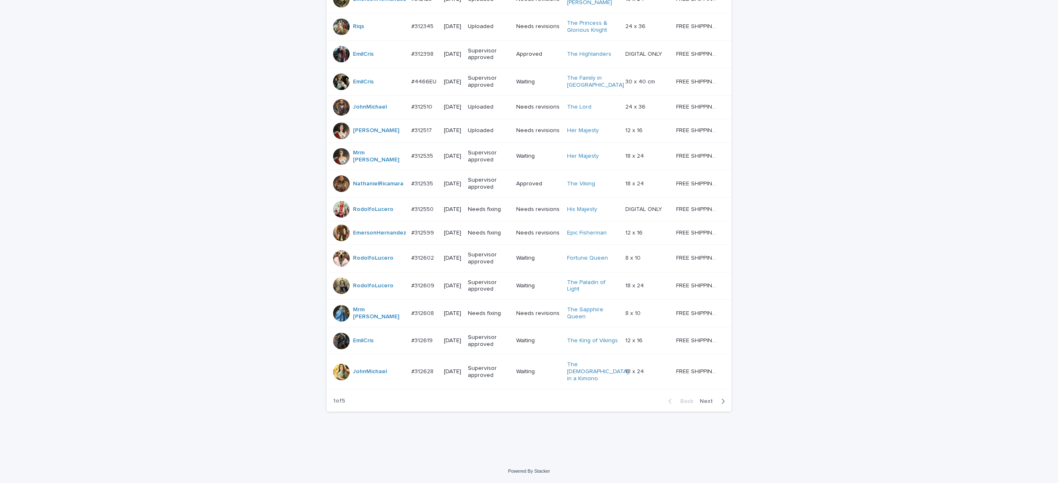
click at [703, 398] on button "Next" at bounding box center [713, 401] width 35 height 7
click at [699, 397] on div "Back Next" at bounding box center [696, 401] width 70 height 21
click at [698, 400] on div "Back Next" at bounding box center [696, 401] width 70 height 21
click at [696, 399] on button "Next" at bounding box center [713, 401] width 35 height 7
click at [690, 398] on div "Back Next" at bounding box center [696, 401] width 70 height 21
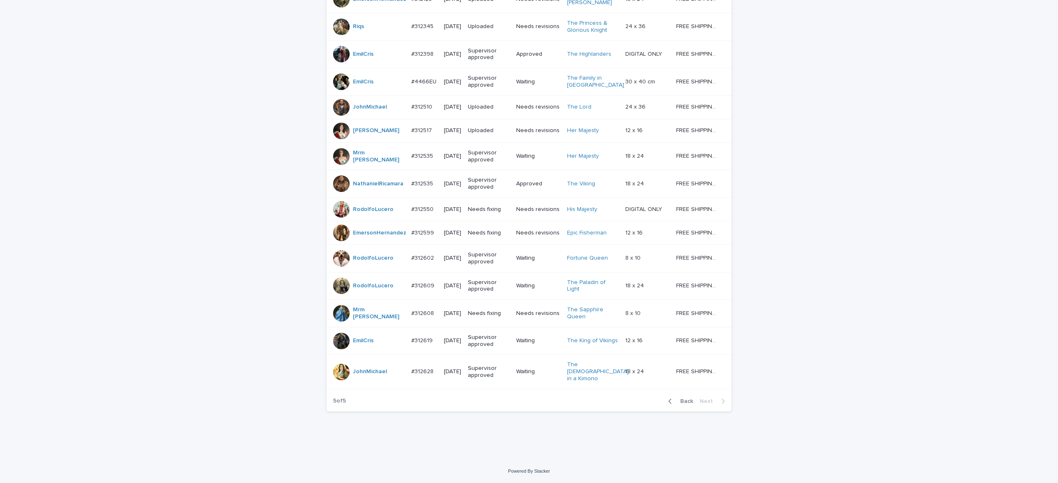
click at [689, 398] on button "Back" at bounding box center [678, 401] width 35 height 7
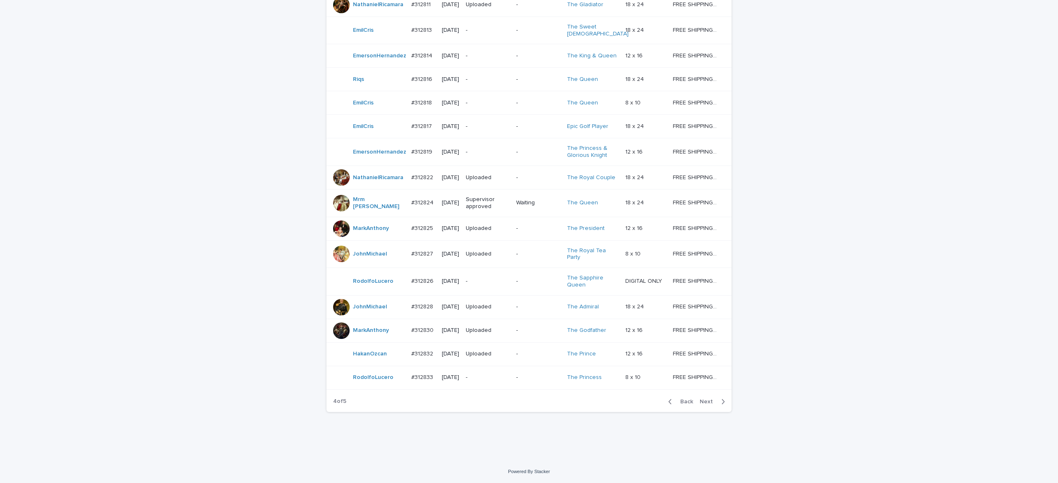
click at [703, 401] on span "Next" at bounding box center [708, 402] width 18 height 6
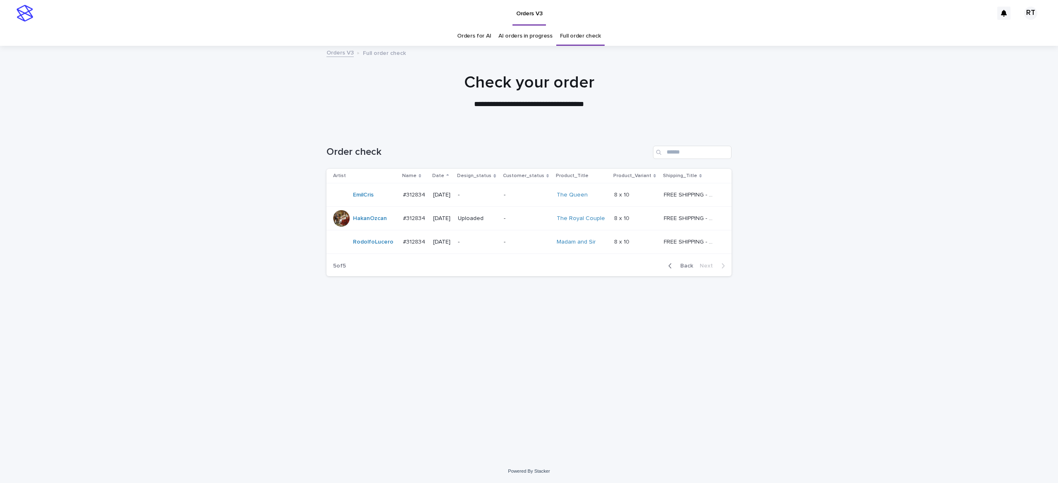
click at [480, 36] on link "Orders for AI" at bounding box center [474, 35] width 34 height 19
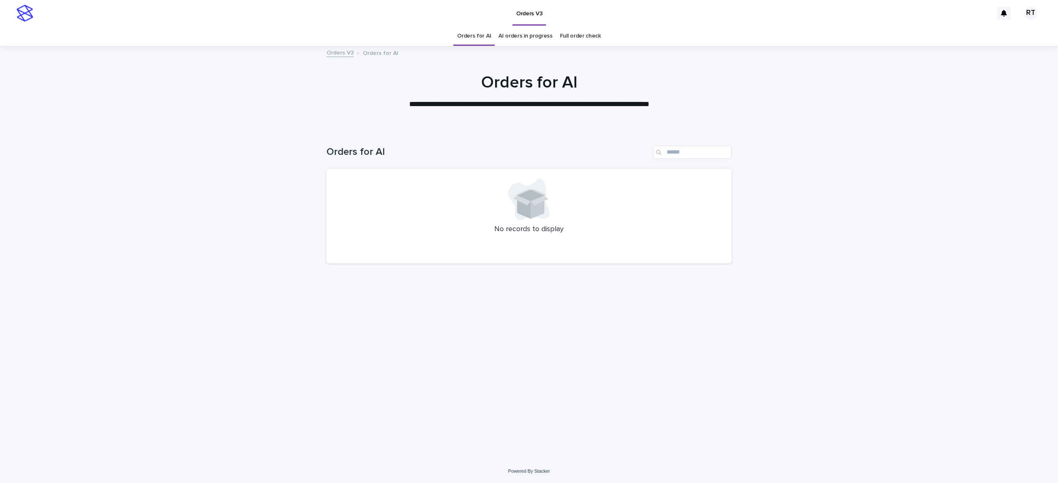
click at [942, 201] on div "Loading... Saving… Loading... Saving… Orders for AI No records to display" at bounding box center [529, 294] width 1058 height 330
click at [939, 195] on div "Loading... Saving… Loading... Saving… Orders for AI No records to display" at bounding box center [529, 294] width 1058 height 330
click at [939, 193] on div "Loading... Saving… Loading... Saving… Orders for AI No records to display" at bounding box center [529, 294] width 1058 height 330
click at [934, 226] on div "Loading... Saving… Loading... Saving… Orders for AI No records to display" at bounding box center [529, 294] width 1058 height 330
click at [910, 224] on div "Loading... Saving… Loading... Saving… Orders for AI No records to display" at bounding box center [529, 294] width 1058 height 330
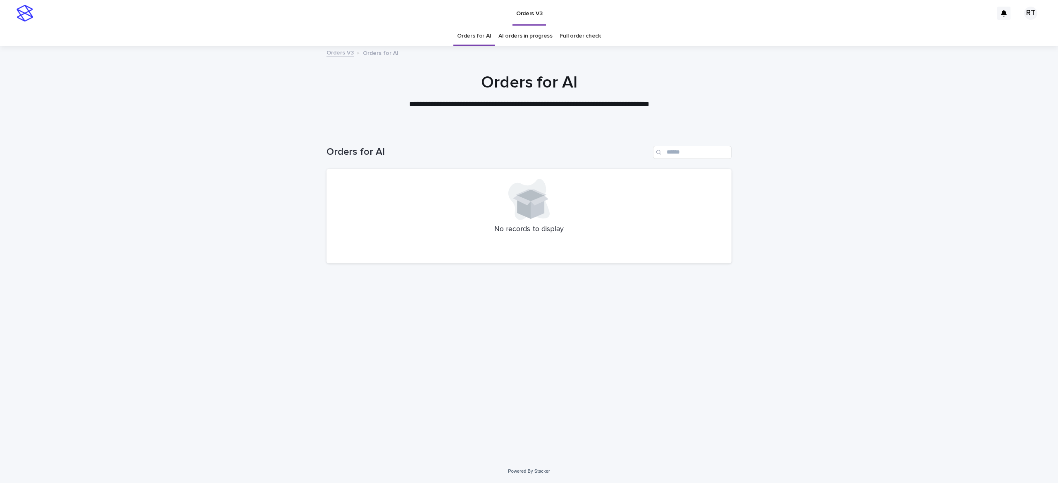
click at [664, 148] on div "Search" at bounding box center [659, 152] width 13 height 13
click at [699, 160] on div "Orders for AI" at bounding box center [528, 149] width 405 height 40
drag, startPoint x: 676, startPoint y: 150, endPoint x: 672, endPoint y: 153, distance: 5.0
click at [673, 153] on input "Search" at bounding box center [692, 152] width 78 height 13
paste input "*****"
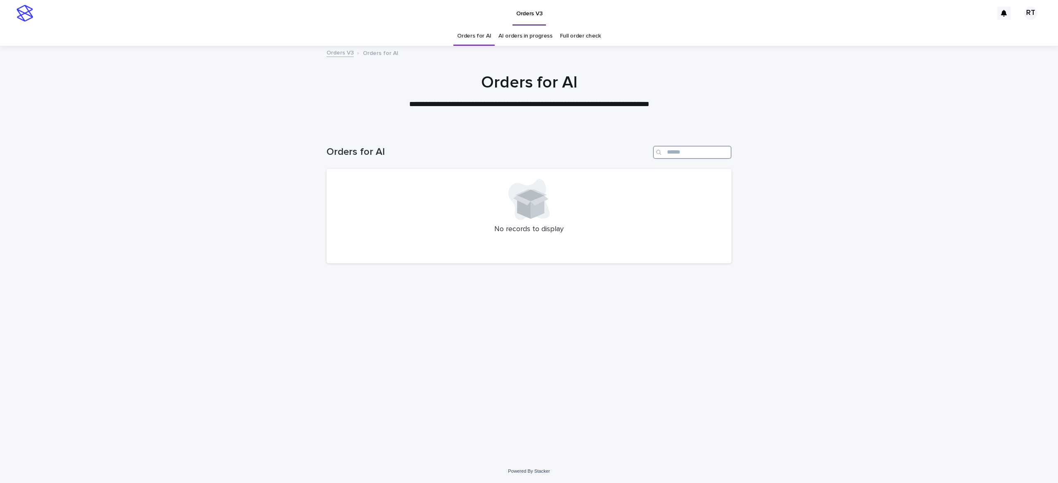
type input "*****"
drag, startPoint x: 665, startPoint y: 152, endPoint x: 609, endPoint y: 147, distance: 56.0
click at [610, 150] on div "Orders for AI *****" at bounding box center [528, 152] width 405 height 13
drag, startPoint x: 526, startPoint y: 316, endPoint x: 530, endPoint y: 320, distance: 5.9
click at [525, 316] on div "Loading... Saving… Loading... Saving… Orders for AI No records to display" at bounding box center [528, 284] width 413 height 310
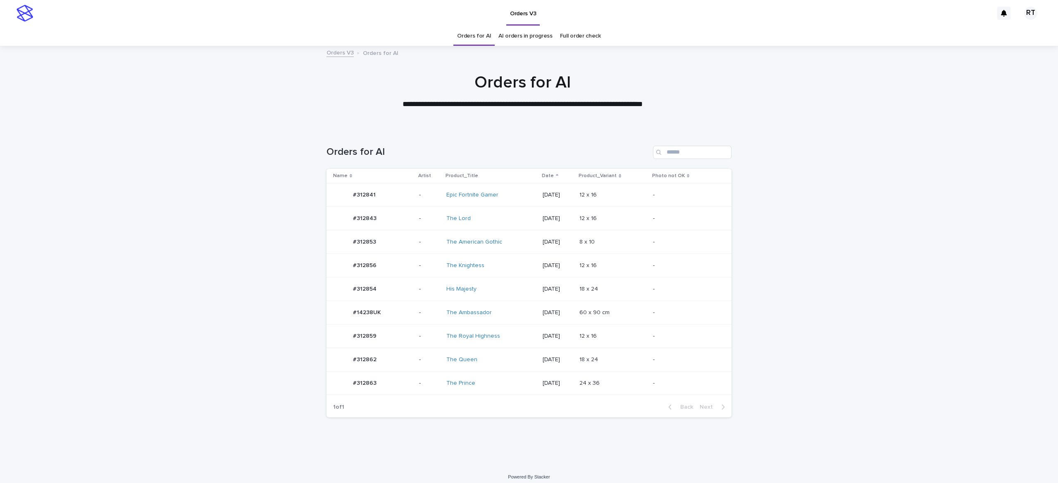
click at [496, 218] on div "The Lord" at bounding box center [480, 218] width 69 height 7
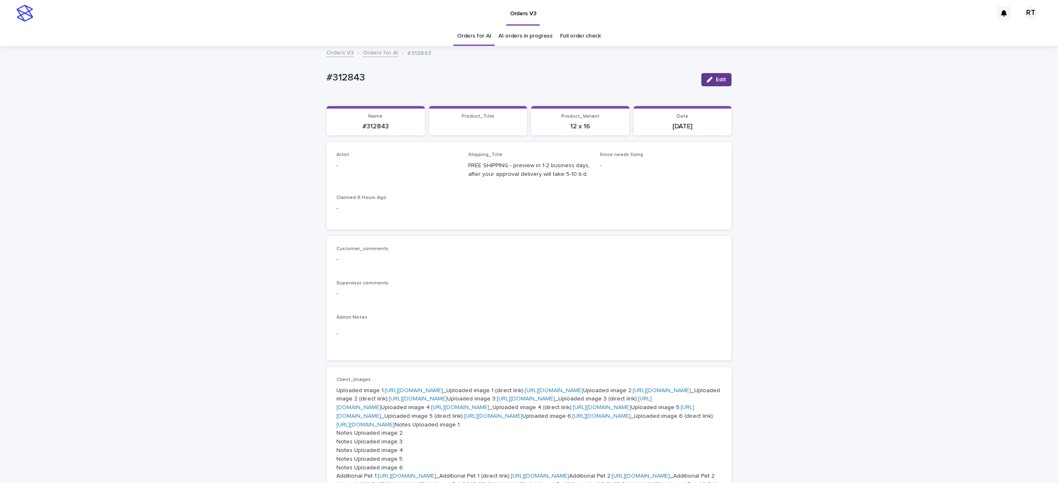
click at [716, 79] on span "Edit" at bounding box center [720, 80] width 10 height 6
click at [372, 167] on div "Select..." at bounding box center [384, 170] width 94 height 14
paste input "*****"
type input "*****"
drag, startPoint x: 379, startPoint y: 180, endPoint x: 407, endPoint y: 175, distance: 28.2
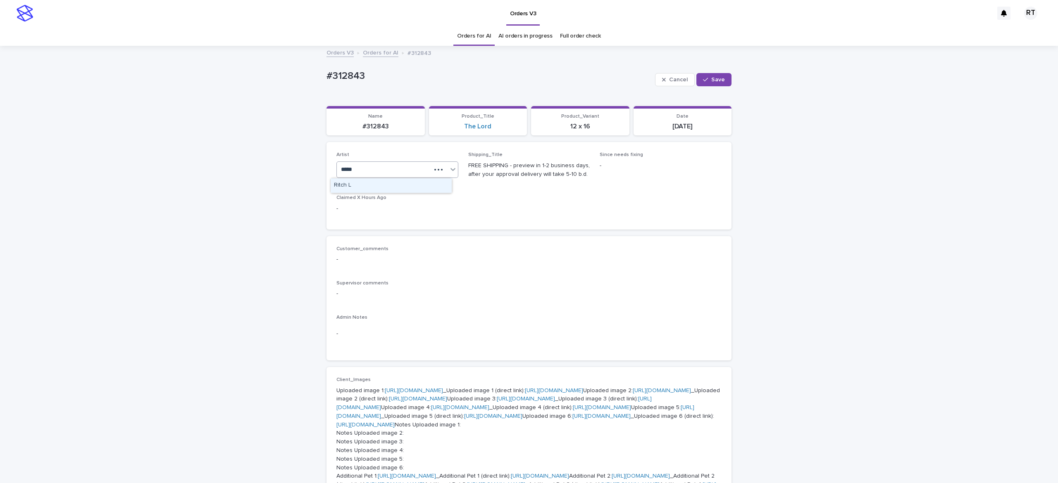
click at [385, 181] on div "Ritch L" at bounding box center [390, 185] width 121 height 14
drag, startPoint x: 708, startPoint y: 79, endPoint x: 639, endPoint y: 62, distance: 70.7
click at [711, 80] on span "Save" at bounding box center [718, 80] width 14 height 6
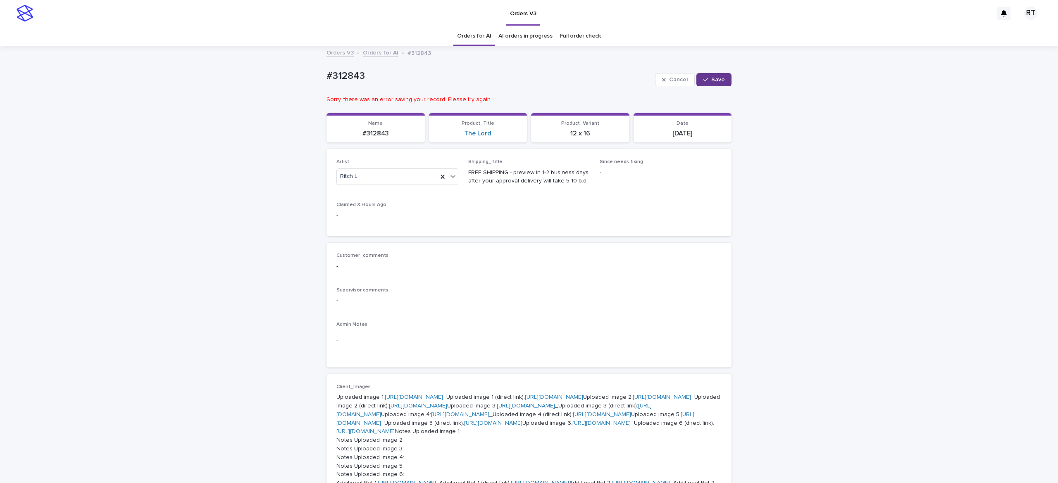
click at [711, 80] on span "Save" at bounding box center [718, 80] width 14 height 6
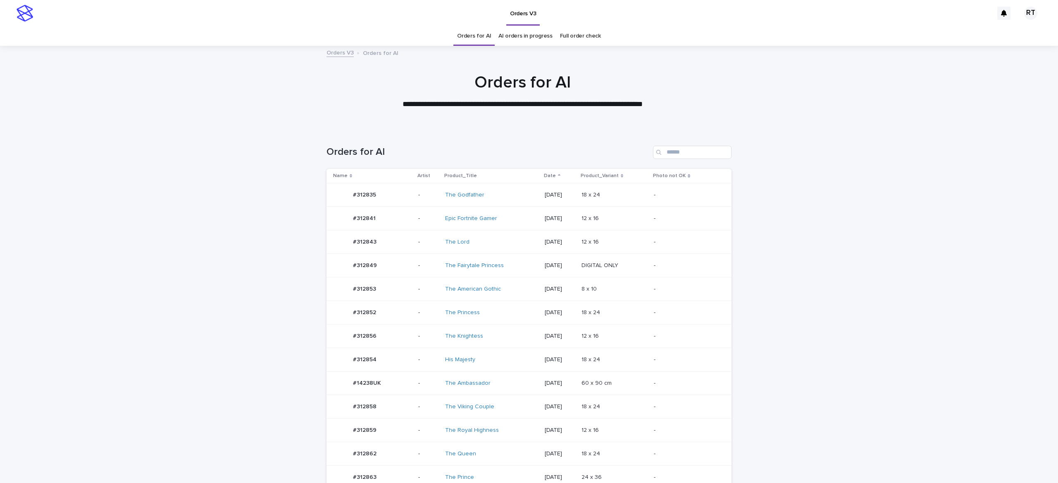
click at [512, 363] on div "His Majesty" at bounding box center [491, 360] width 93 height 14
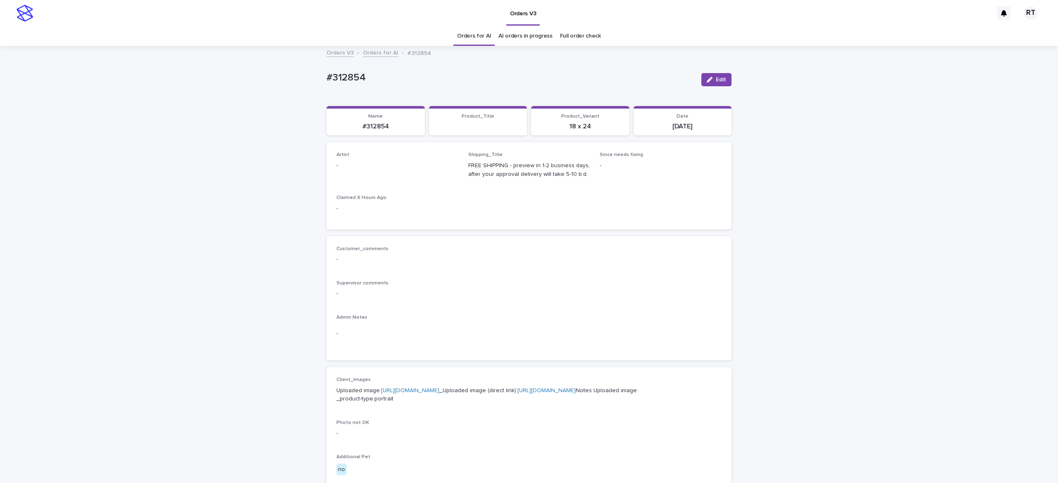
click at [708, 79] on div "button" at bounding box center [710, 80] width 9 height 6
click at [362, 165] on div "Select..." at bounding box center [384, 170] width 94 height 14
paste input "*****"
type input "*****"
click at [715, 79] on span "Save" at bounding box center [718, 80] width 14 height 6
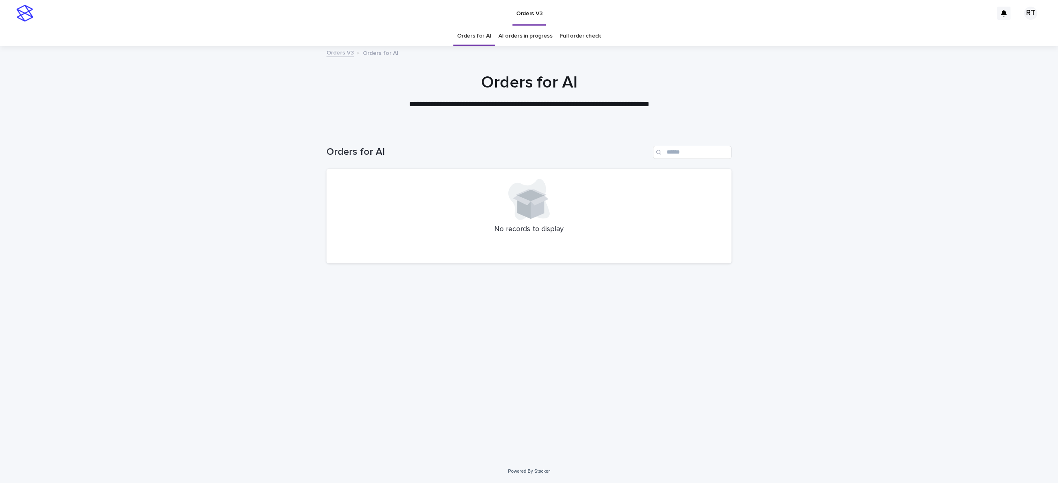
click at [573, 36] on link "Full order check" at bounding box center [580, 35] width 41 height 19
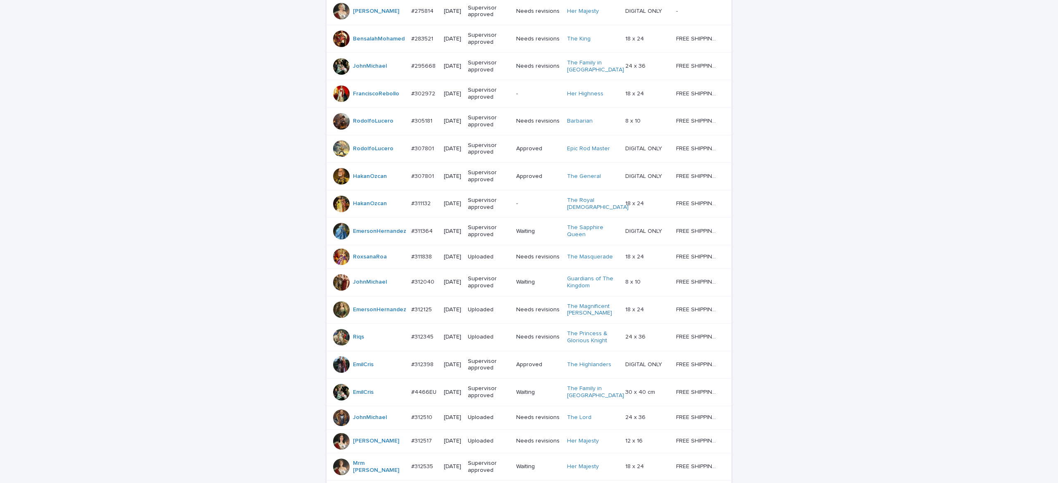
scroll to position [623, 0]
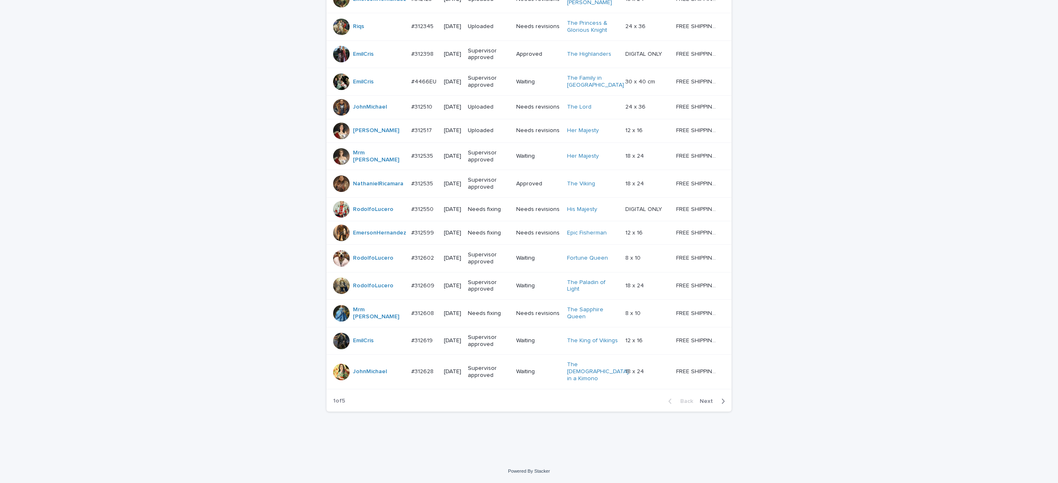
click at [701, 399] on span "Next" at bounding box center [708, 402] width 18 height 6
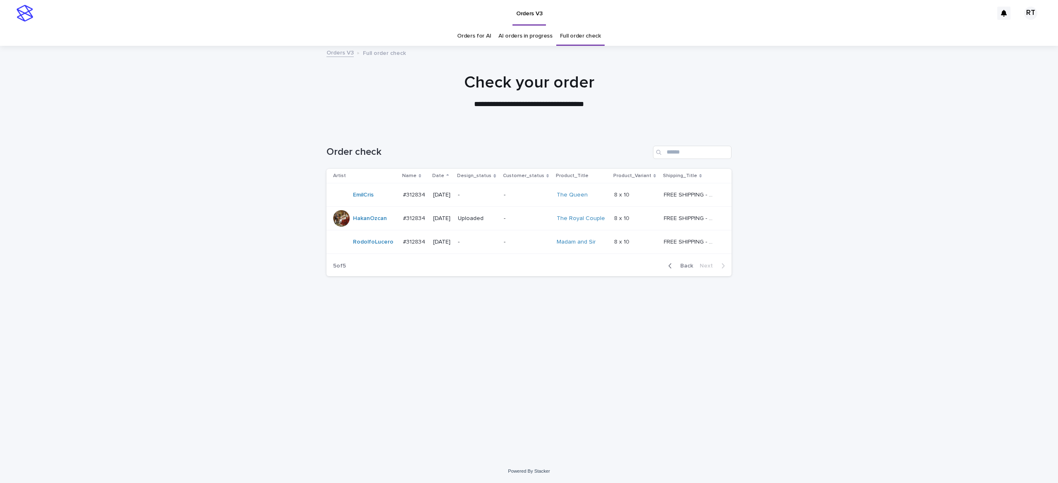
click at [472, 36] on link "Orders for AI" at bounding box center [474, 35] width 34 height 19
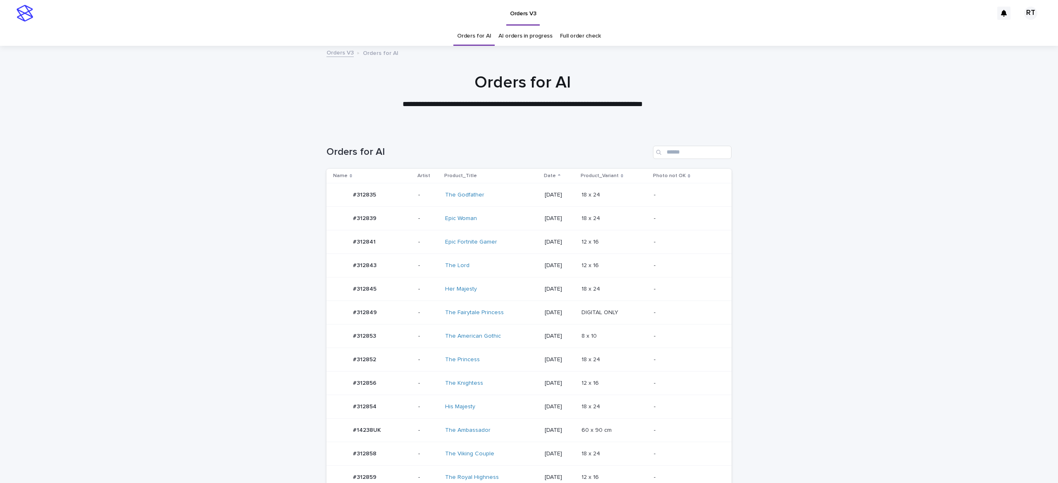
click at [501, 352] on td "The Princess" at bounding box center [492, 360] width 100 height 24
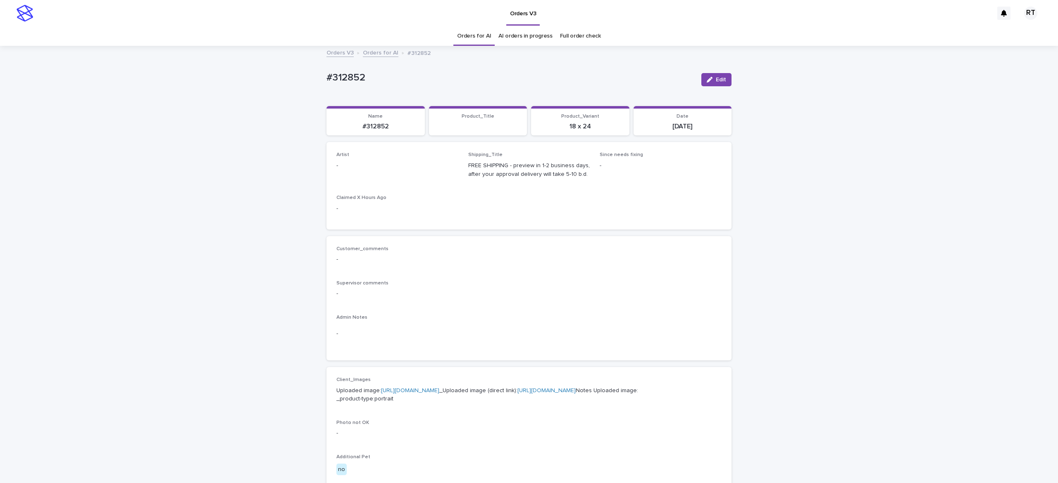
drag, startPoint x: 709, startPoint y: 82, endPoint x: 416, endPoint y: 154, distance: 301.6
click at [709, 82] on button "Edit" at bounding box center [716, 79] width 30 height 13
click at [380, 166] on div "Select..." at bounding box center [384, 170] width 94 height 14
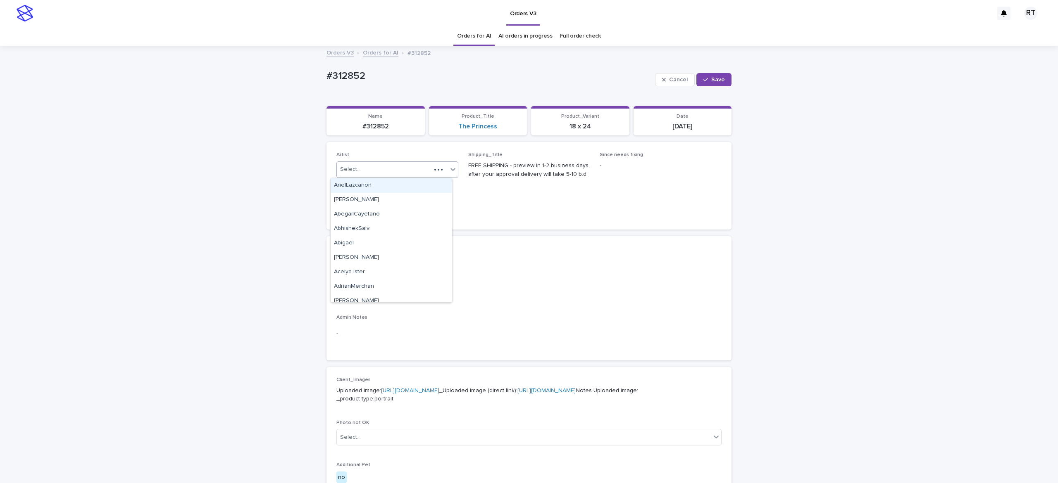
paste input "*****"
type input "*****"
click at [405, 180] on div "Ritch L" at bounding box center [390, 185] width 121 height 14
click at [714, 82] on span "Save" at bounding box center [718, 80] width 14 height 6
click at [403, 394] on link "[URL][DOMAIN_NAME]" at bounding box center [410, 391] width 58 height 6
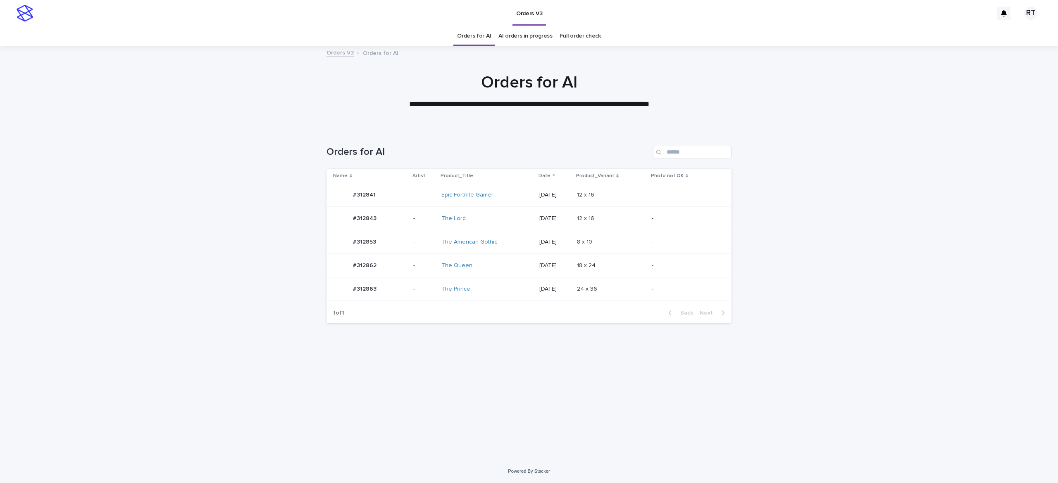
click at [502, 265] on div "The Queen" at bounding box center [475, 265] width 69 height 7
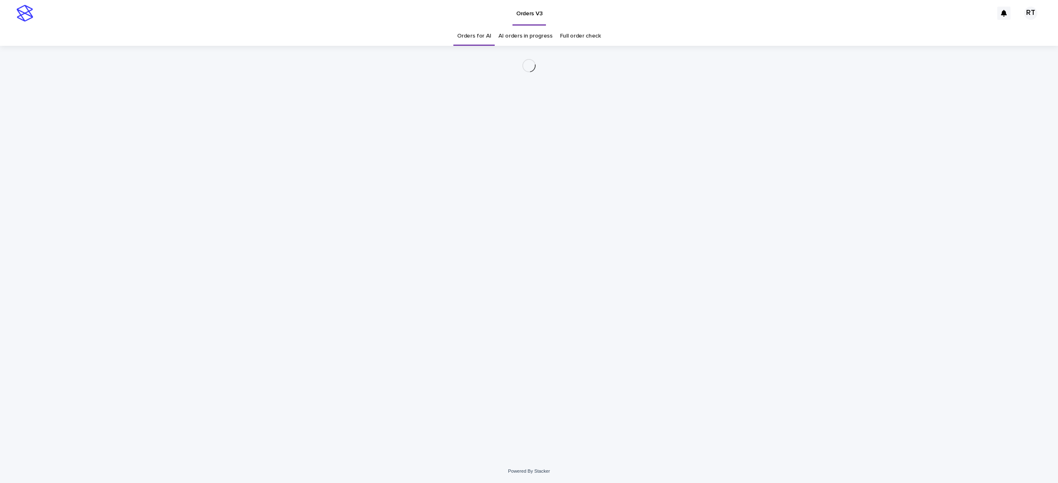
click at [474, 38] on link "Orders for AI" at bounding box center [474, 35] width 34 height 19
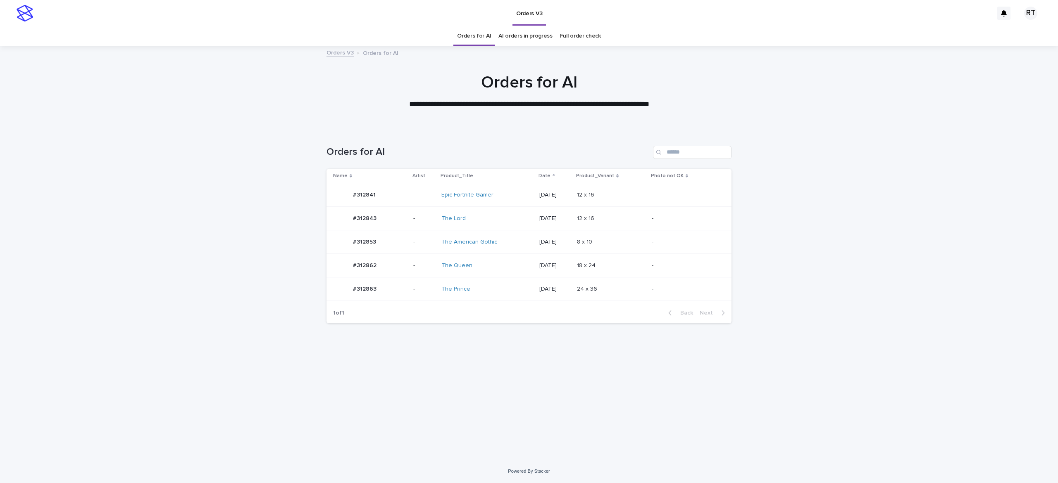
click at [499, 193] on div "Epic Fortnite Gamer" at bounding box center [475, 195] width 69 height 7
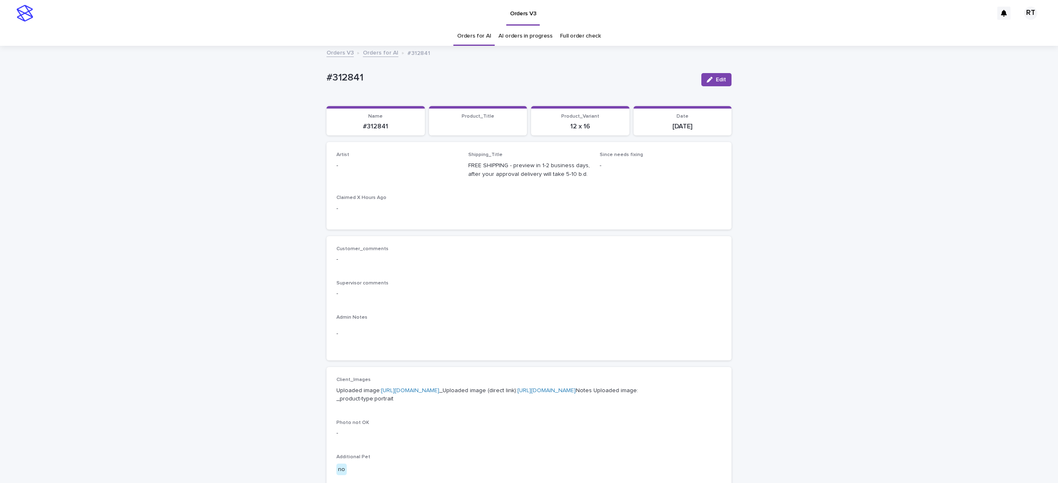
drag, startPoint x: 716, startPoint y: 76, endPoint x: 395, endPoint y: 157, distance: 330.5
click at [710, 78] on button "Edit" at bounding box center [716, 79] width 30 height 13
drag, startPoint x: 384, startPoint y: 170, endPoint x: 387, endPoint y: 174, distance: 5.3
click at [383, 169] on div "Select..." at bounding box center [384, 170] width 94 height 14
paste input "*****"
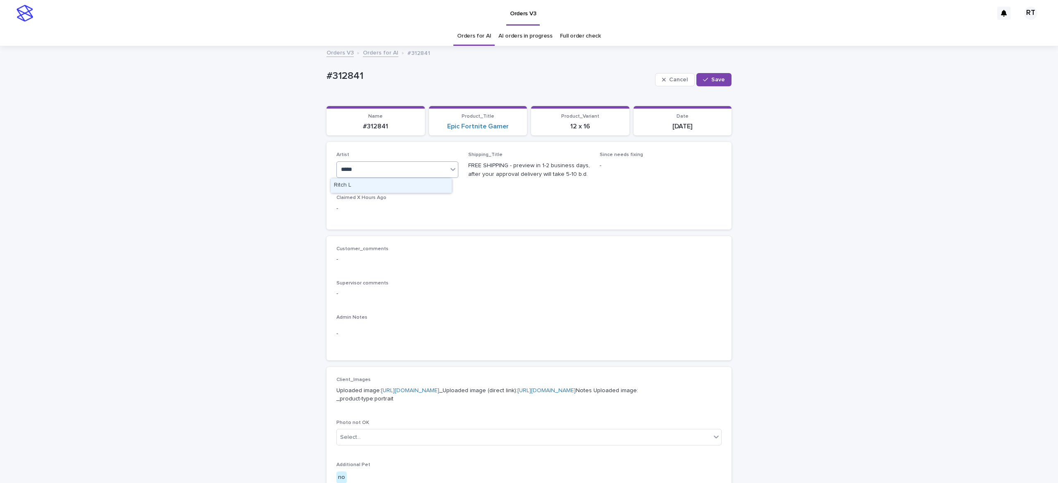
type input "*****"
drag, startPoint x: 367, startPoint y: 171, endPoint x: 377, endPoint y: 171, distance: 9.5
click at [367, 170] on div "Select..." at bounding box center [392, 170] width 111 height 14
paste input "*****"
type input "*****"
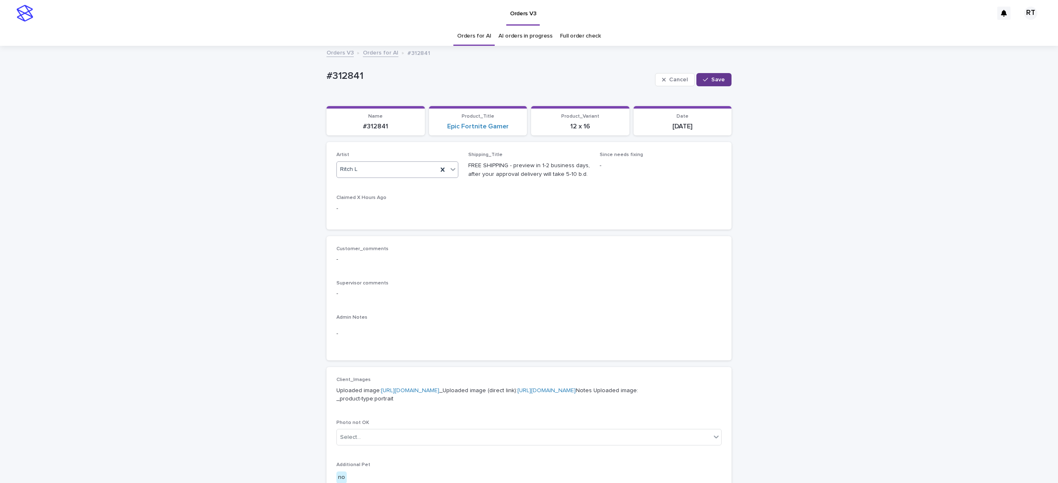
click at [711, 78] on span "Save" at bounding box center [718, 80] width 14 height 6
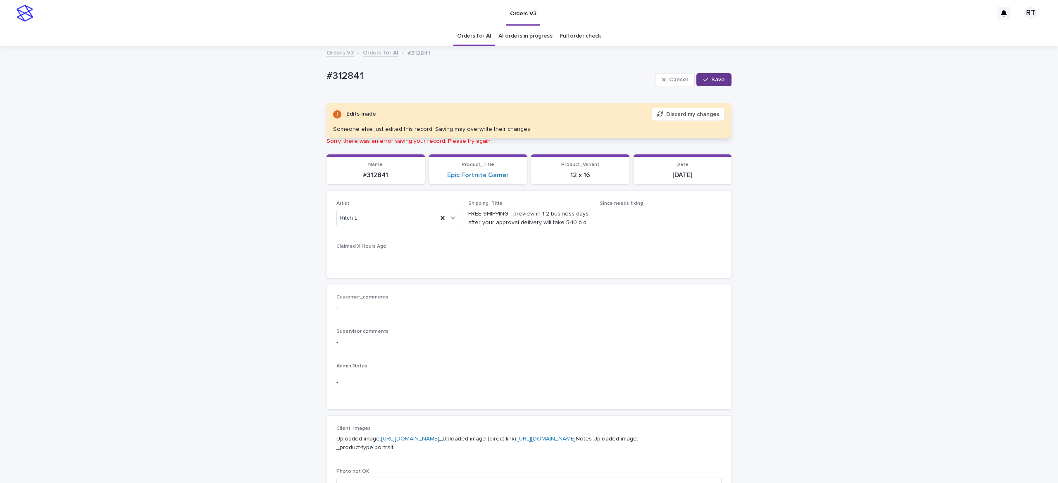
click at [711, 82] on span "Save" at bounding box center [718, 80] width 14 height 6
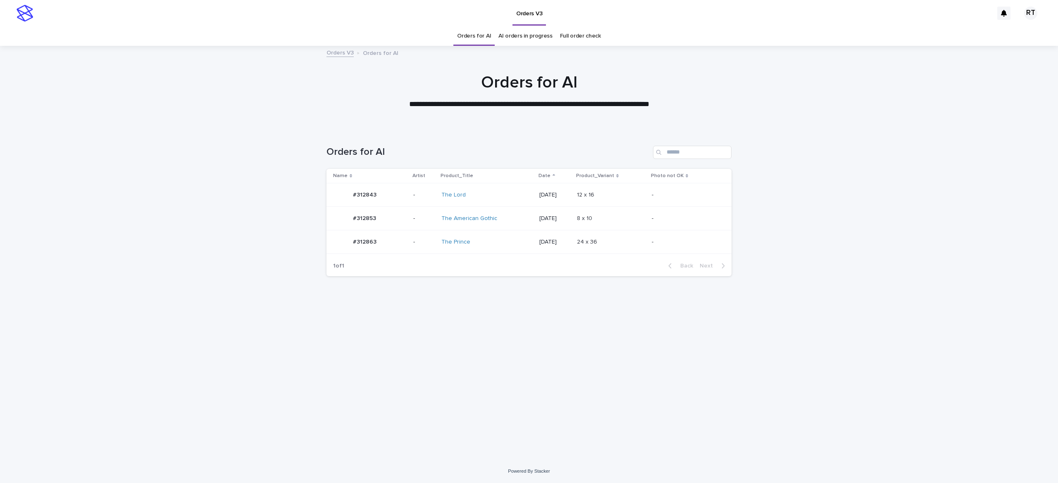
click at [497, 246] on div "The Prince" at bounding box center [475, 242] width 69 height 7
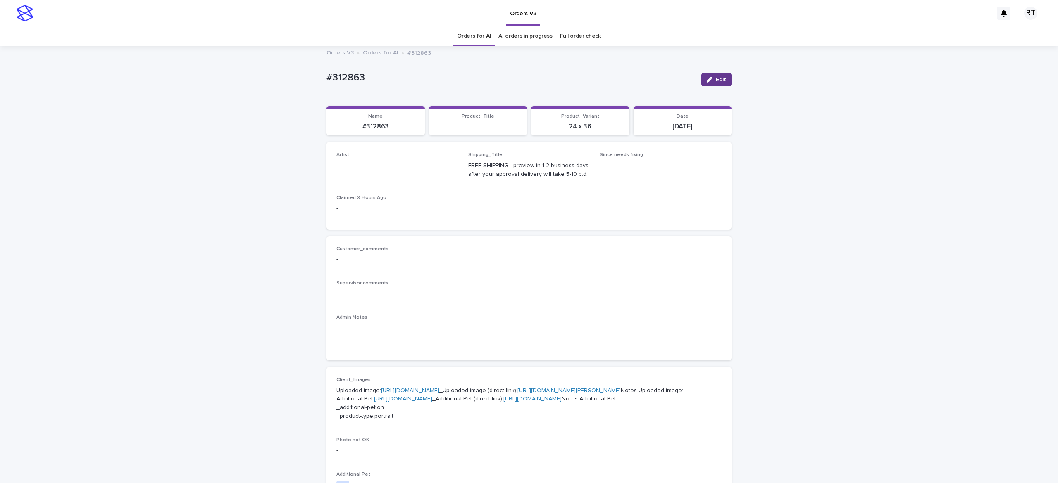
click at [714, 84] on button "Edit" at bounding box center [716, 79] width 30 height 13
click at [378, 171] on div "Select..." at bounding box center [384, 170] width 94 height 14
paste input "*****"
type input "*****"
click at [711, 78] on span "Save" at bounding box center [718, 80] width 14 height 6
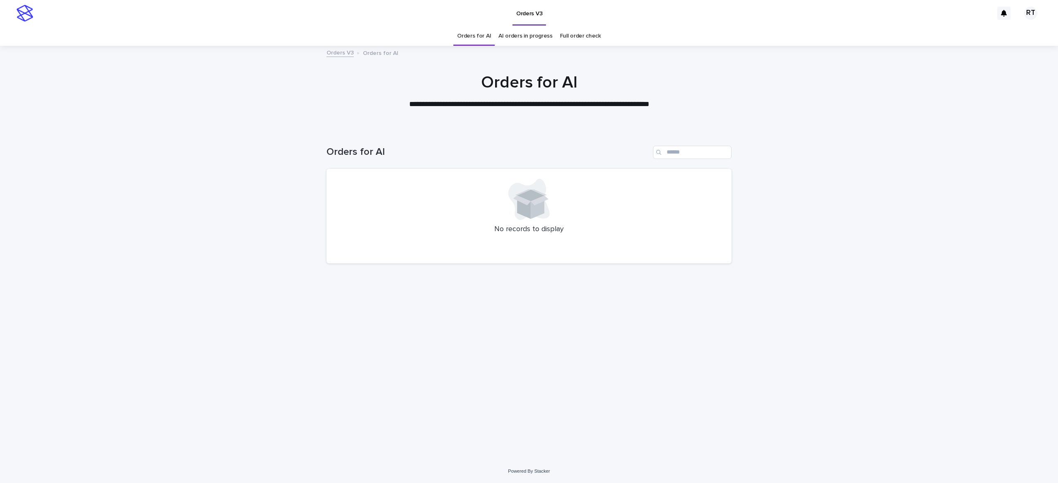
click at [578, 35] on link "Full order check" at bounding box center [580, 35] width 41 height 19
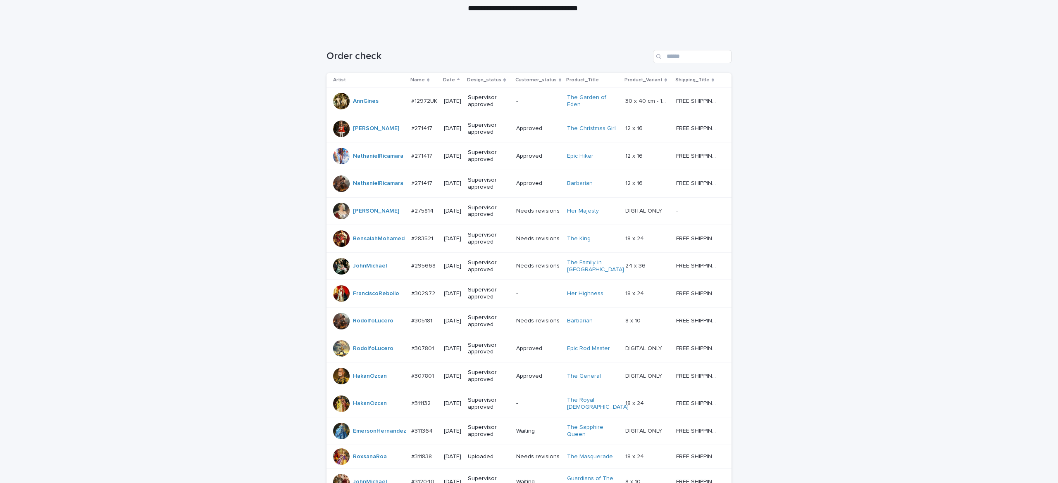
scroll to position [623, 0]
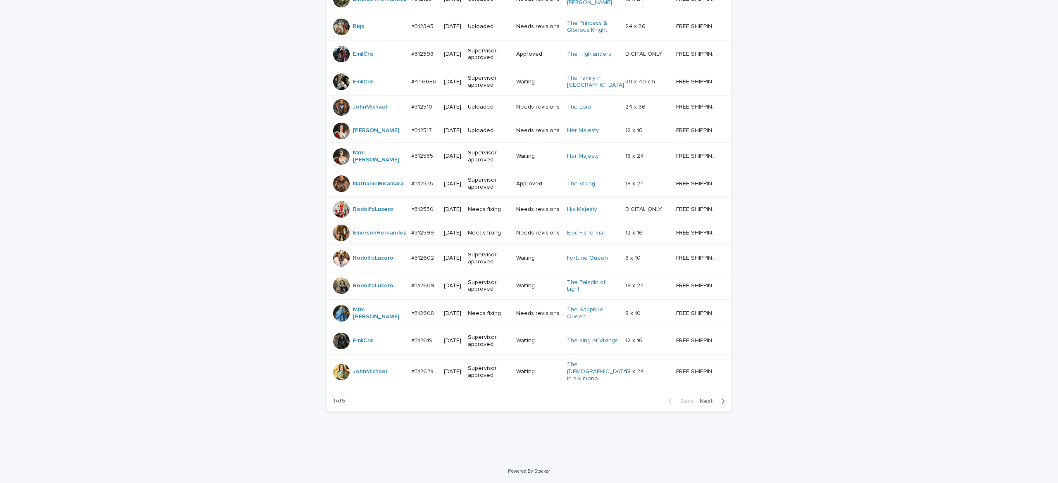
click at [699, 401] on span "Next" at bounding box center [708, 402] width 18 height 6
click at [699, 402] on span "Next" at bounding box center [708, 402] width 18 height 6
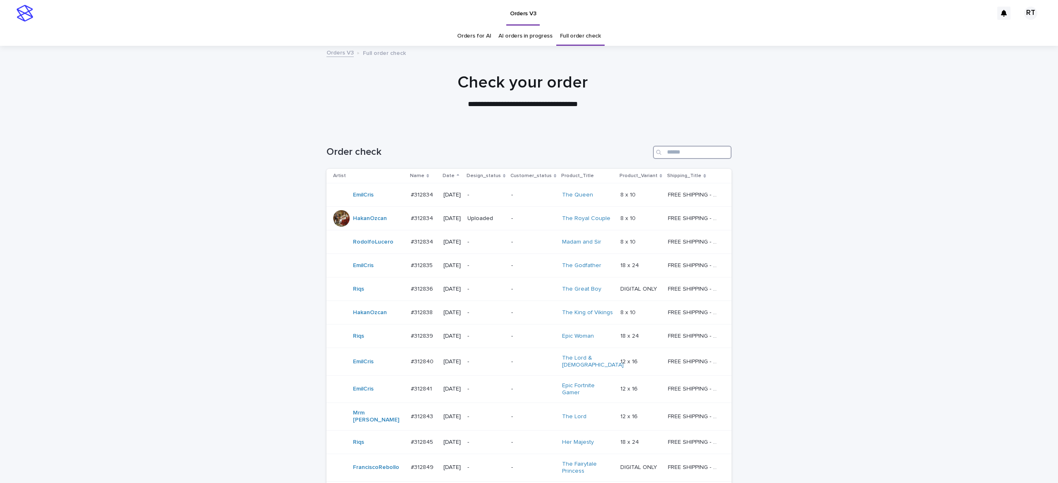
click at [678, 150] on input "Search" at bounding box center [692, 152] width 78 height 13
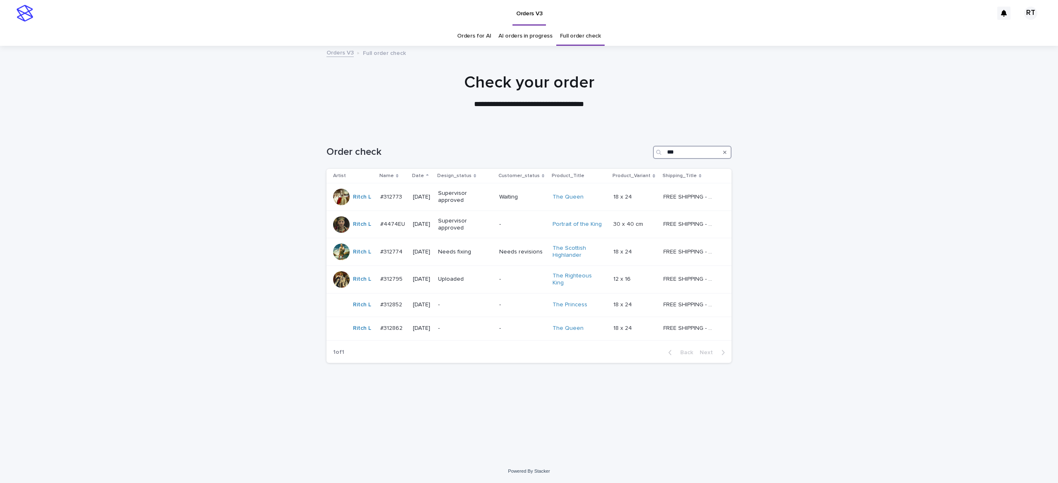
drag, startPoint x: 677, startPoint y: 157, endPoint x: 617, endPoint y: 149, distance: 60.5
click at [624, 149] on div "Order check ***" at bounding box center [528, 152] width 405 height 13
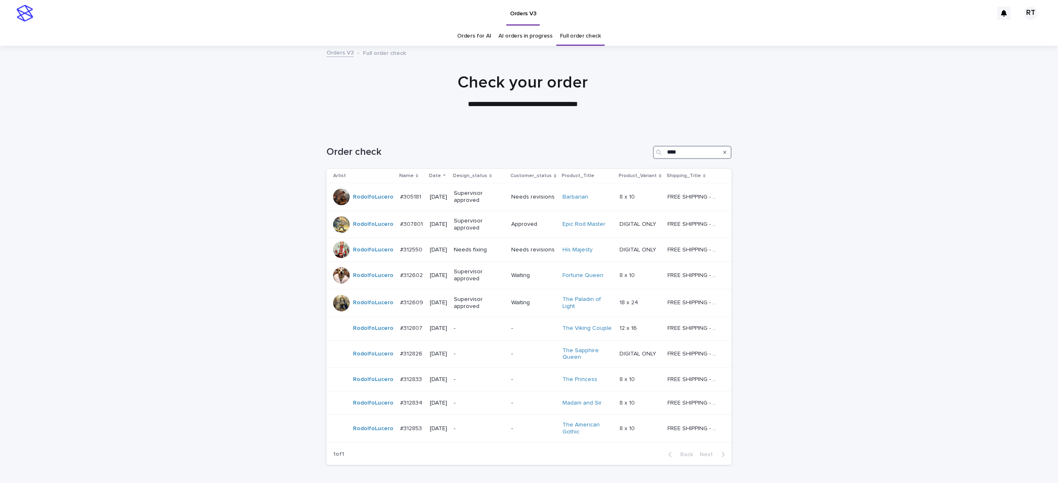
drag, startPoint x: 673, startPoint y: 150, endPoint x: 622, endPoint y: 149, distance: 51.7
click at [618, 150] on div "Order check ****" at bounding box center [528, 152] width 405 height 13
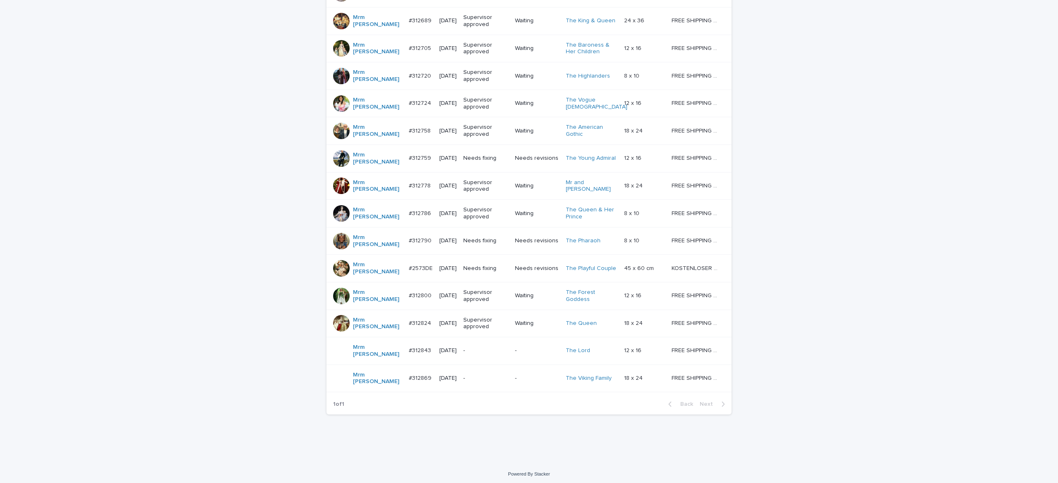
scroll to position [264, 0]
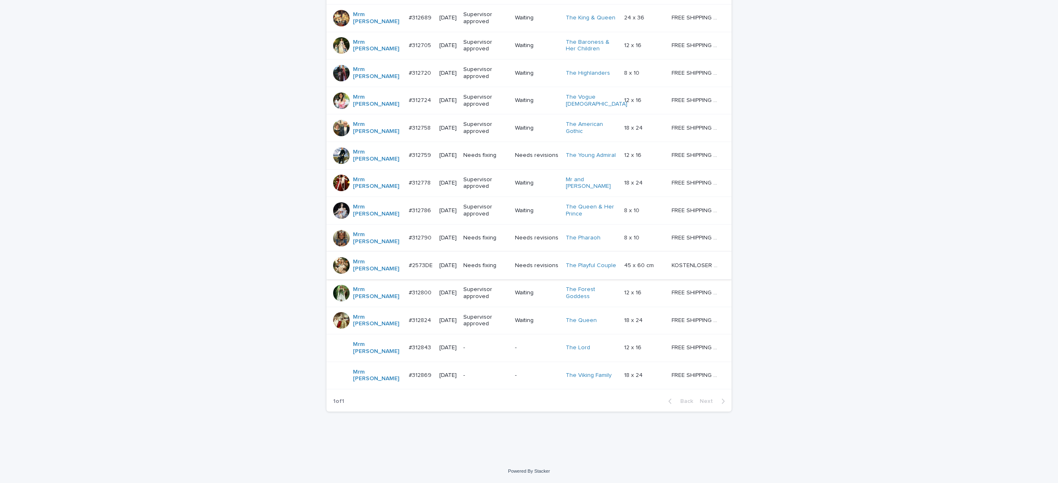
type input "***"
click at [490, 272] on td "Needs fixing" at bounding box center [486, 266] width 52 height 28
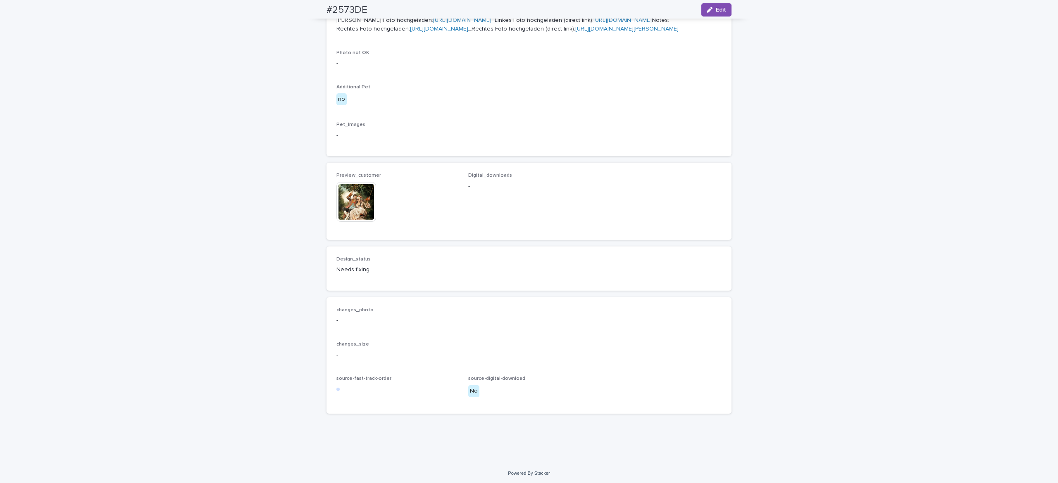
scroll to position [458, 0]
click at [349, 210] on img at bounding box center [356, 201] width 40 height 40
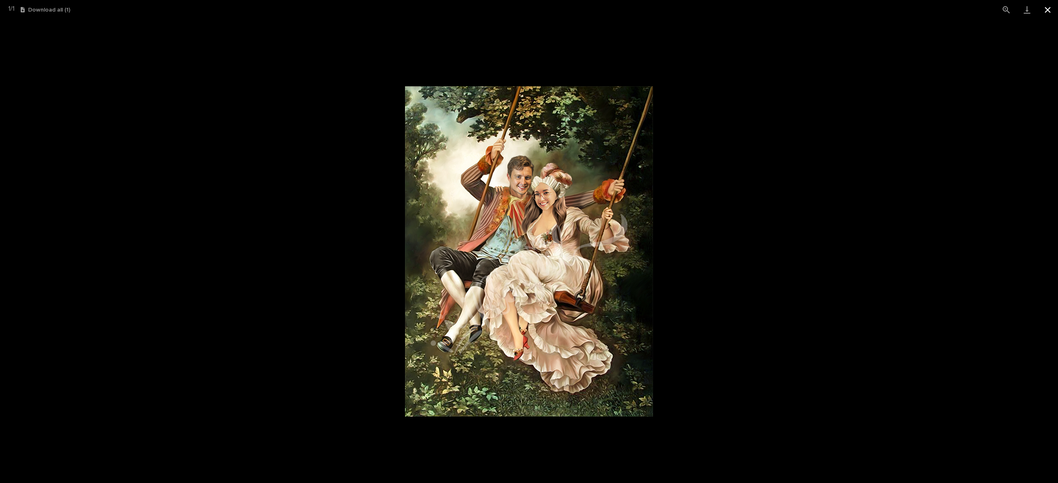
click at [1045, 15] on button "Close gallery" at bounding box center [1047, 9] width 21 height 19
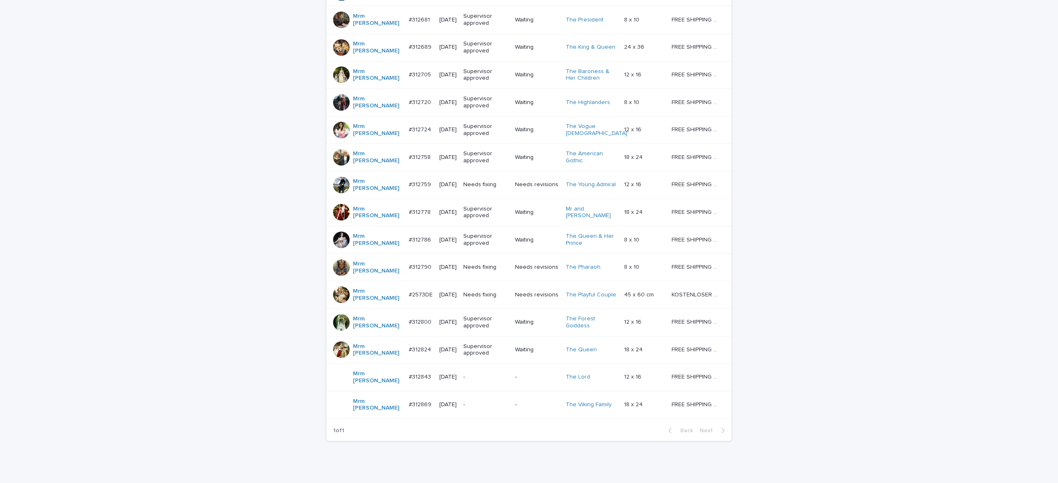
scroll to position [232, 0]
click at [496, 193] on td "Needs fixing" at bounding box center [486, 185] width 52 height 28
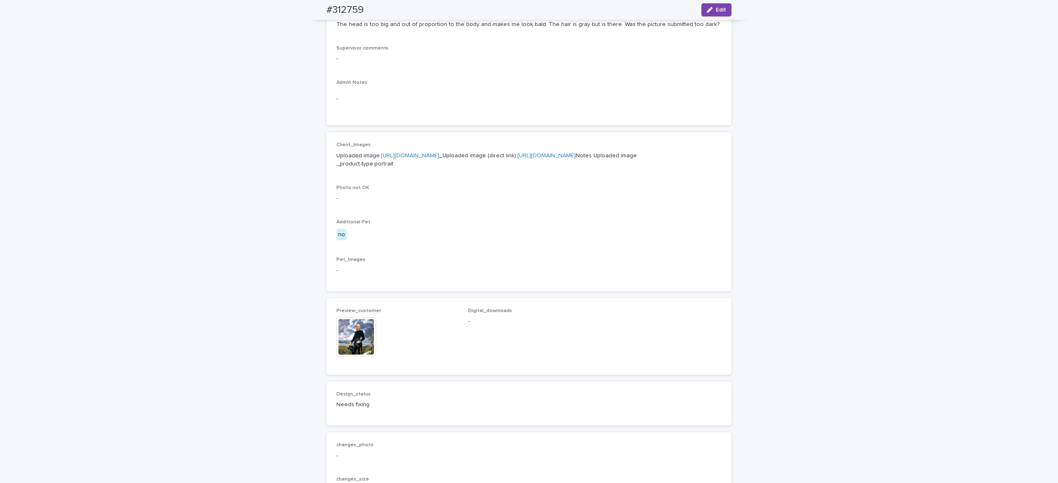
scroll to position [334, 0]
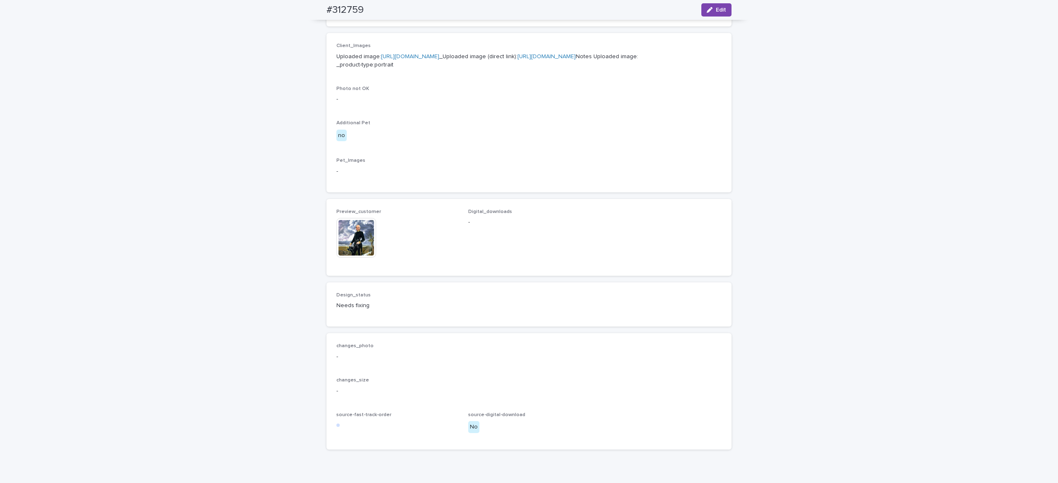
click at [341, 258] on img at bounding box center [356, 238] width 40 height 40
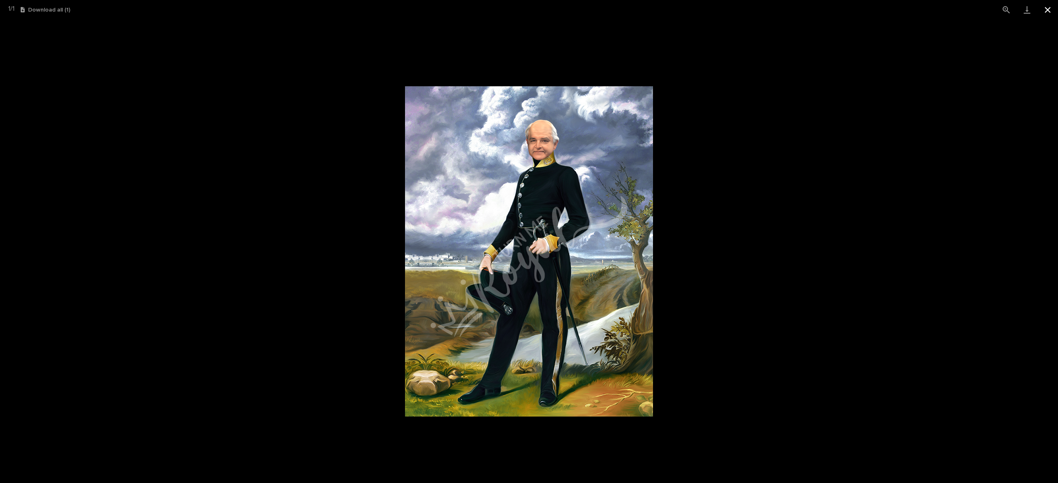
click at [1045, 12] on button "Close gallery" at bounding box center [1047, 9] width 21 height 19
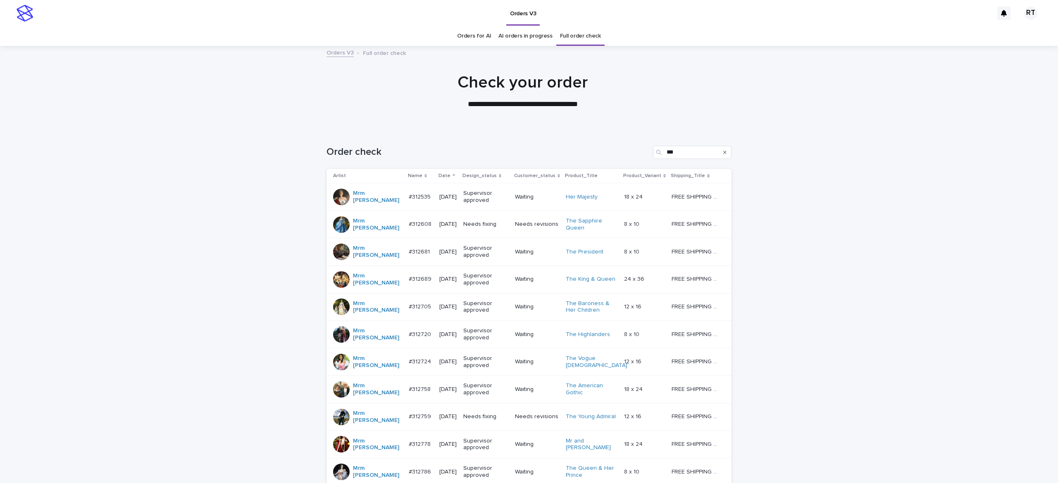
click at [723, 151] on icon "Search" at bounding box center [724, 152] width 3 height 3
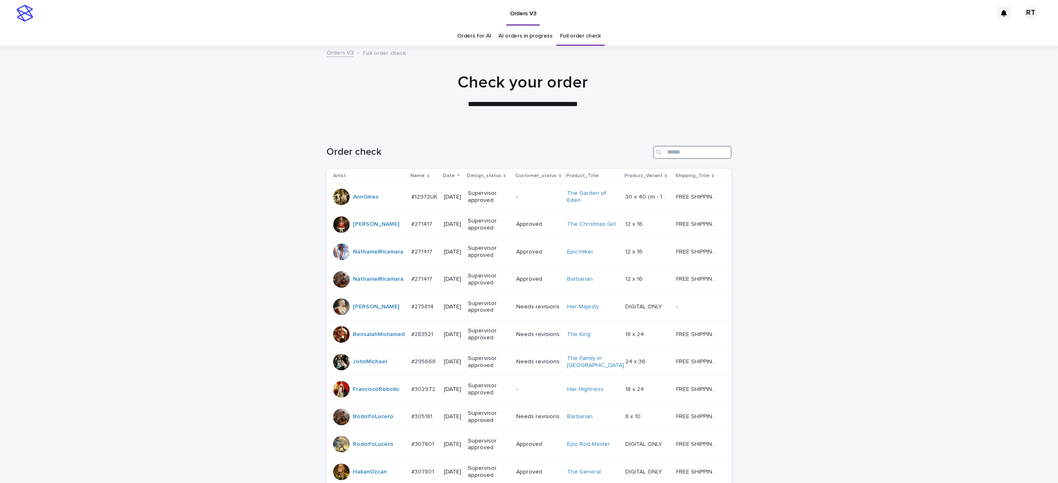
click at [672, 156] on input "Search" at bounding box center [692, 152] width 78 height 13
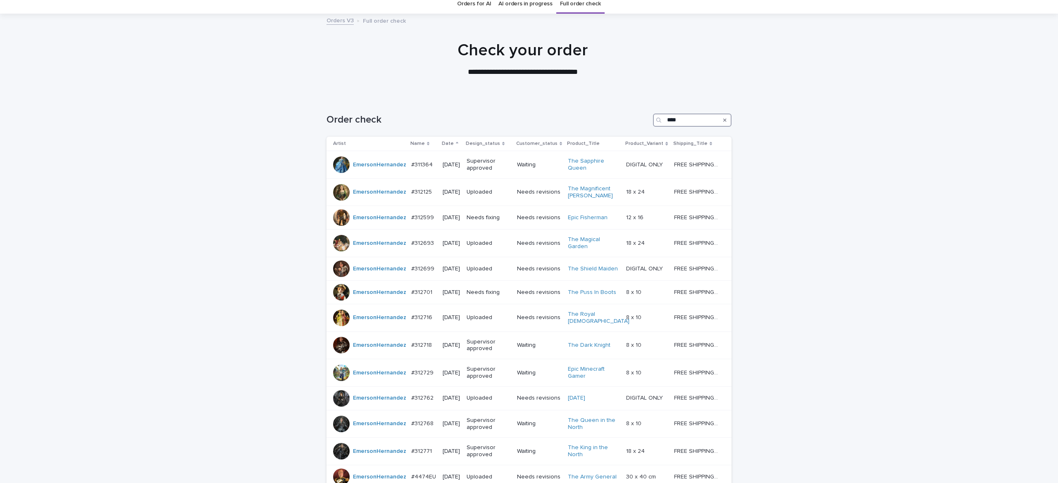
scroll to position [30, 0]
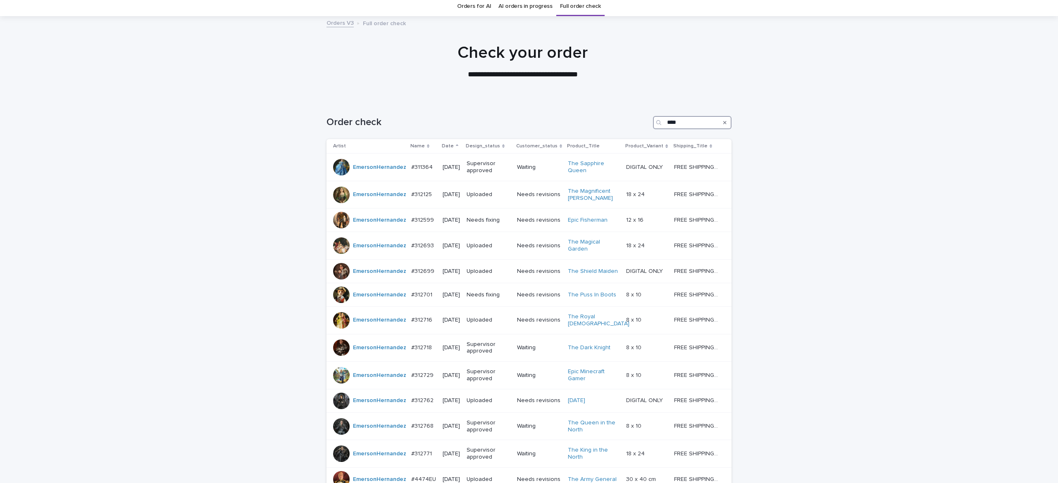
drag, startPoint x: 685, startPoint y: 124, endPoint x: 629, endPoint y: 121, distance: 56.3
click at [633, 120] on div "Order check ****" at bounding box center [528, 122] width 405 height 13
type input "***"
